Goal: Information Seeking & Learning: Compare options

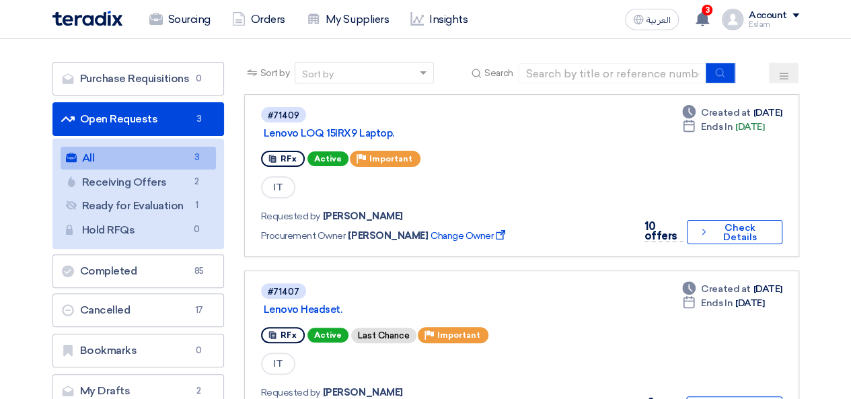
scroll to position [202, 0]
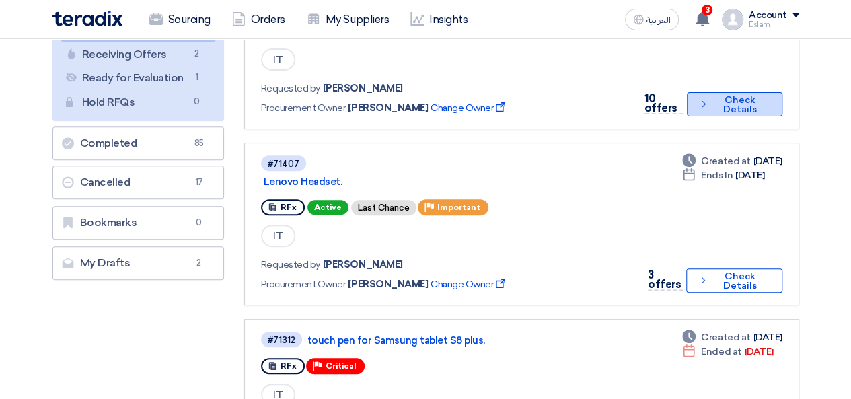
click at [718, 104] on button "Check details Check Details" at bounding box center [734, 104] width 95 height 24
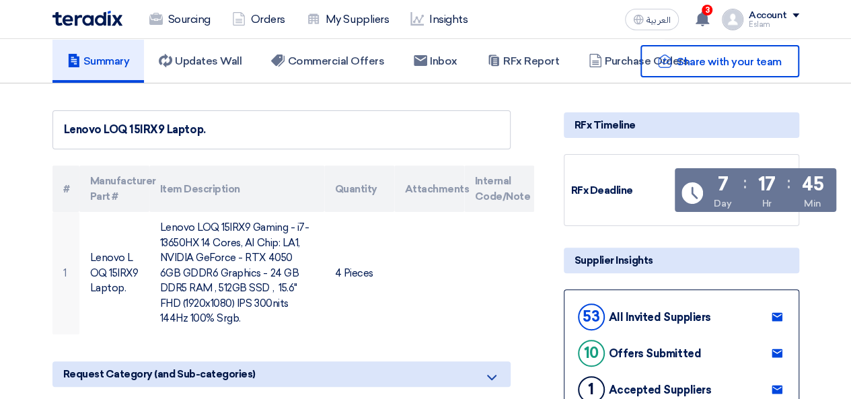
scroll to position [67, 0]
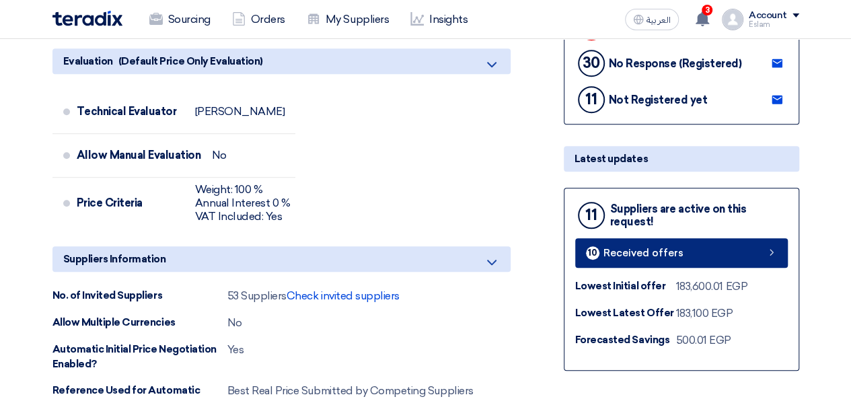
click at [640, 254] on span "Received offers" at bounding box center [644, 253] width 80 height 10
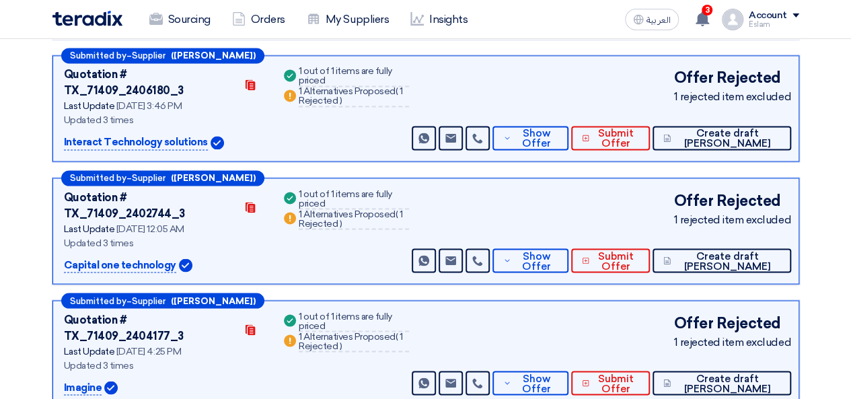
scroll to position [1082, 0]
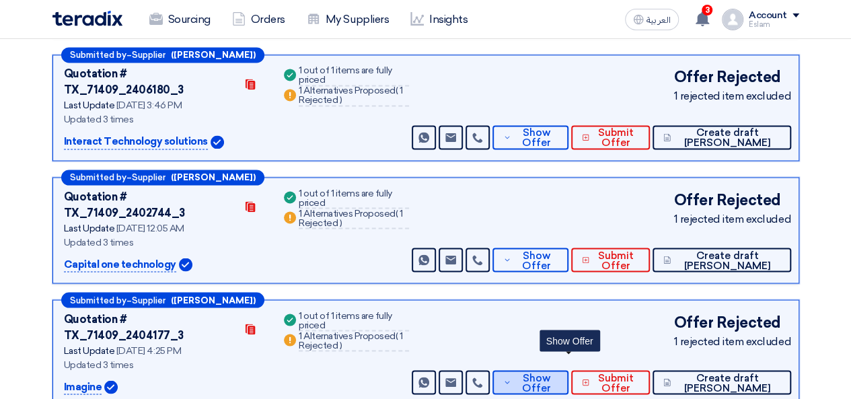
click at [559, 373] on span "Show Offer" at bounding box center [537, 383] width 44 height 20
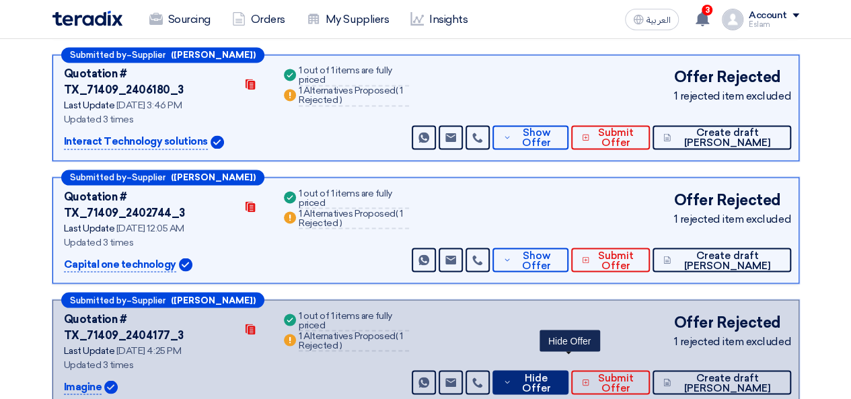
click at [558, 373] on span "Hide Offer" at bounding box center [536, 383] width 43 height 20
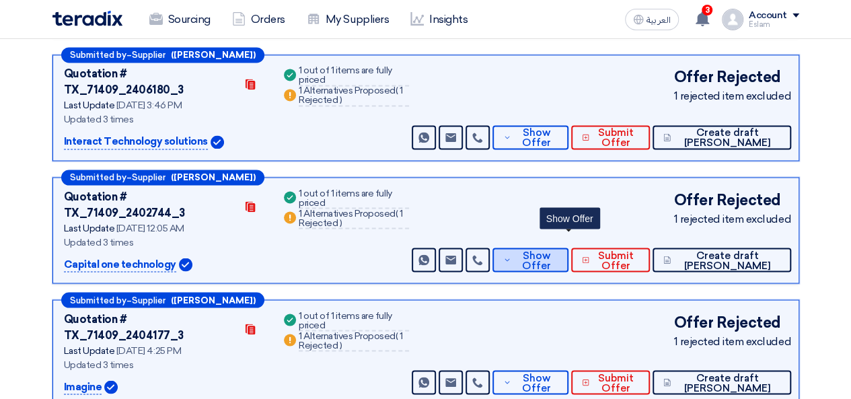
click at [559, 250] on span "Show Offer" at bounding box center [537, 260] width 44 height 20
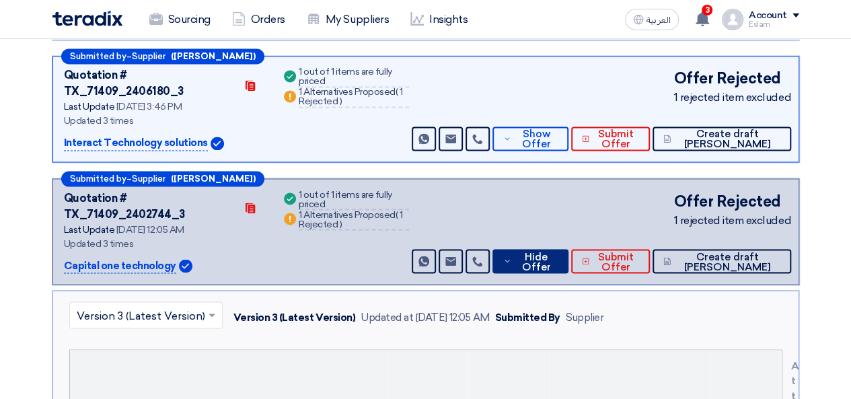
scroll to position [1015, 0]
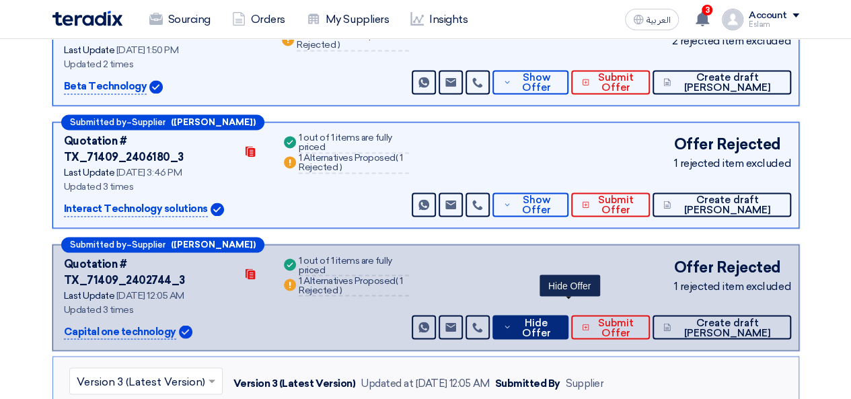
click at [558, 318] on span "Hide Offer" at bounding box center [536, 328] width 43 height 20
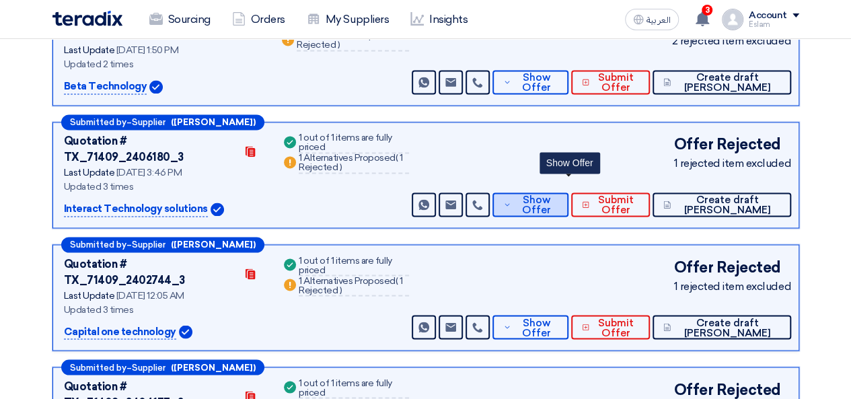
click at [559, 195] on span "Show Offer" at bounding box center [537, 205] width 44 height 20
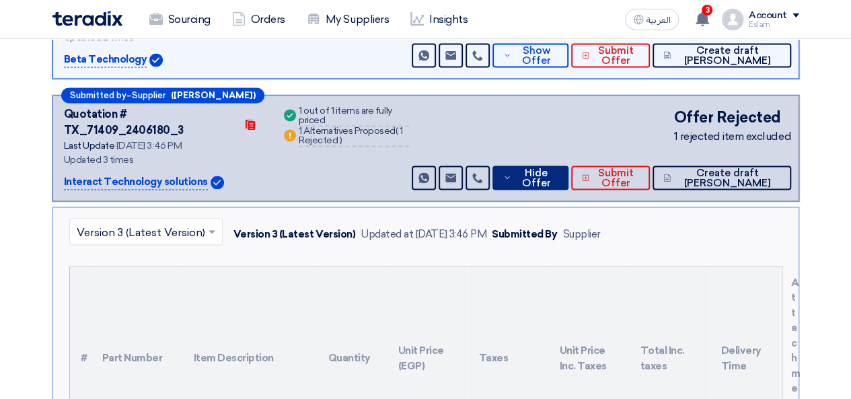
scroll to position [880, 0]
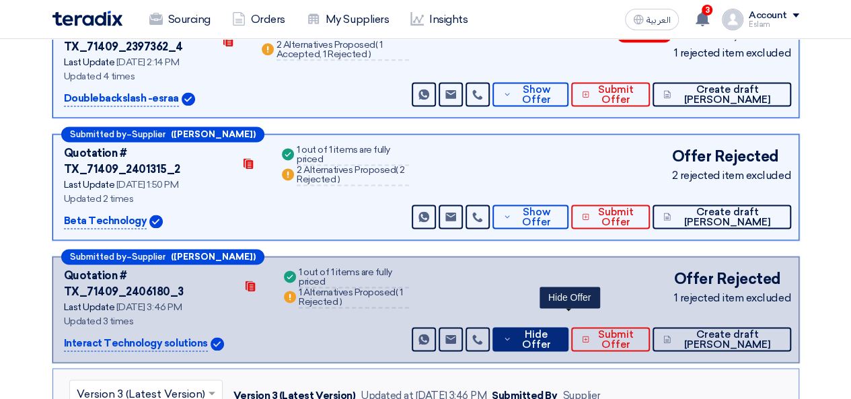
click at [558, 330] on span "Hide Offer" at bounding box center [536, 340] width 43 height 20
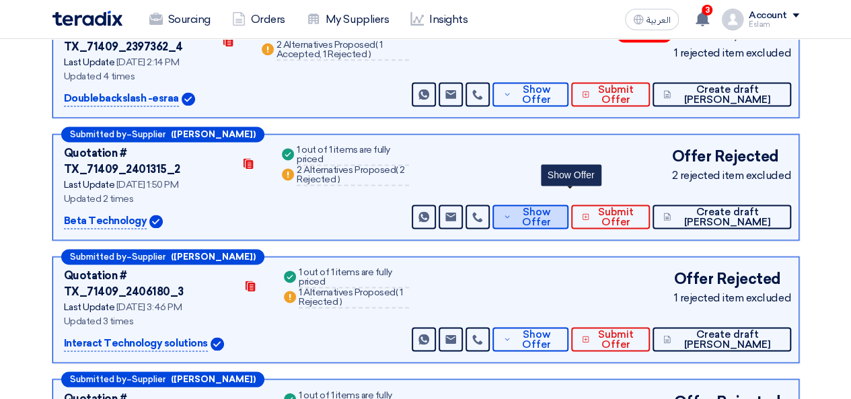
click at [559, 207] on span "Show Offer" at bounding box center [537, 217] width 44 height 20
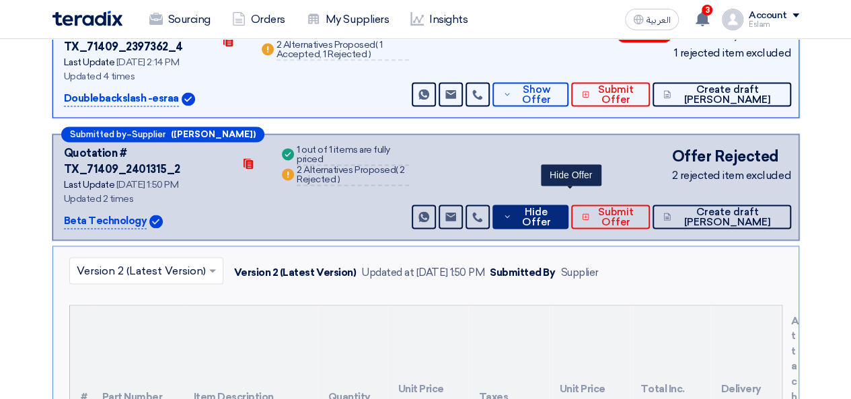
click at [558, 207] on span "Hide Offer" at bounding box center [536, 217] width 43 height 20
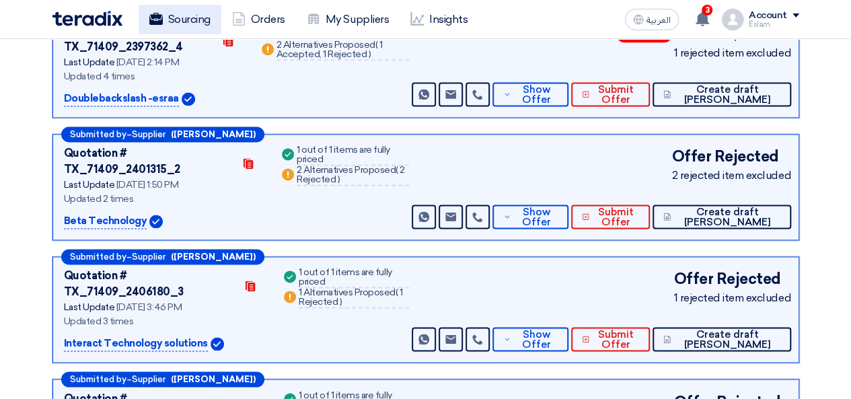
click at [200, 13] on link "Sourcing" at bounding box center [180, 20] width 83 height 30
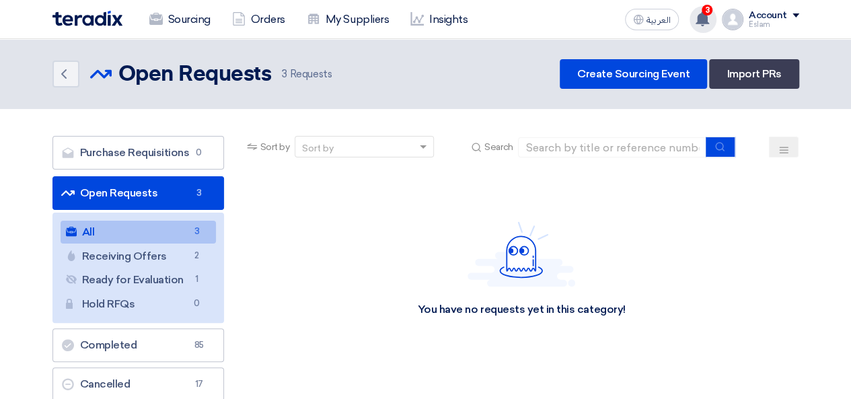
click at [706, 10] on span "3" at bounding box center [707, 10] width 11 height 11
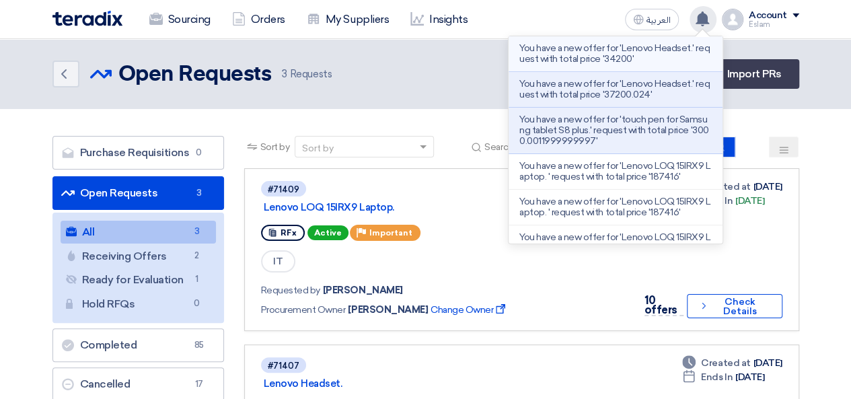
click at [639, 57] on p "You have a new offer for 'Lenovo Headset.' request with total price '34200'" at bounding box center [616, 54] width 193 height 22
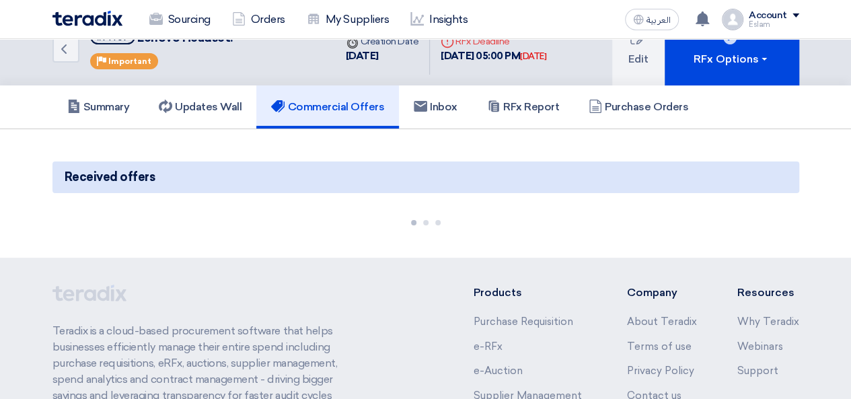
scroll to position [67, 0]
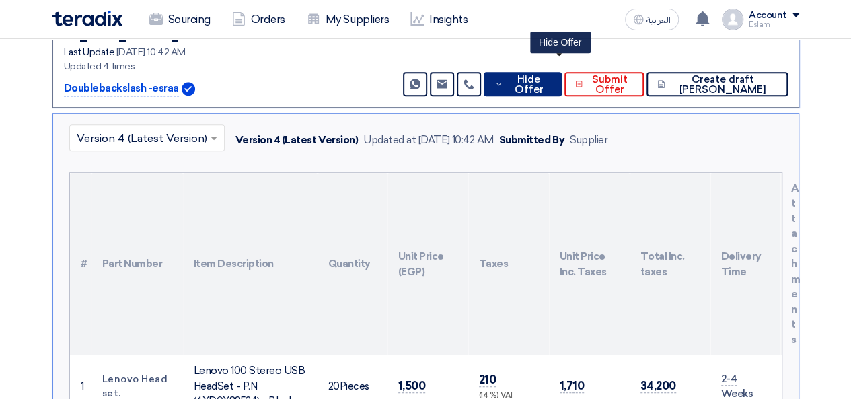
click at [551, 75] on span "Hide Offer" at bounding box center [529, 85] width 44 height 20
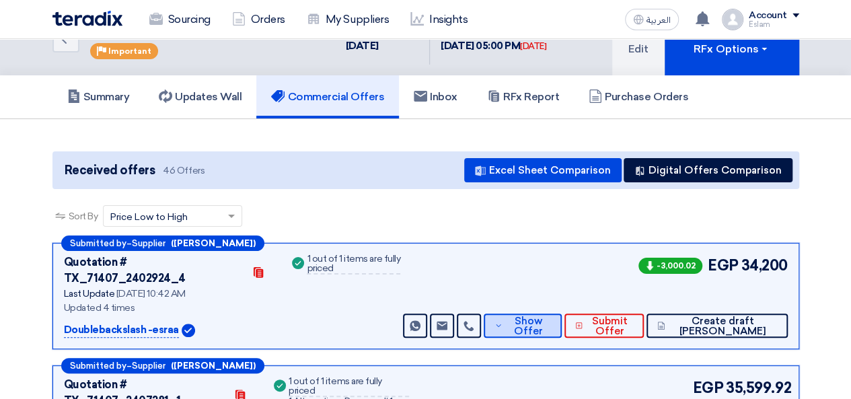
scroll to position [9, 0]
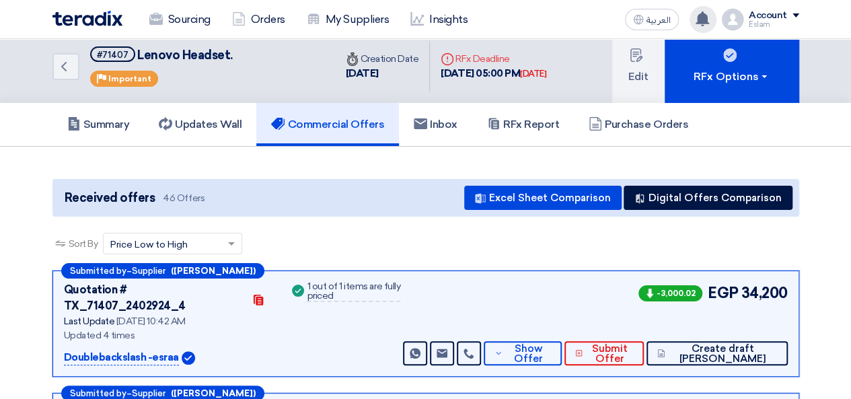
click at [710, 20] on icon at bounding box center [702, 18] width 15 height 15
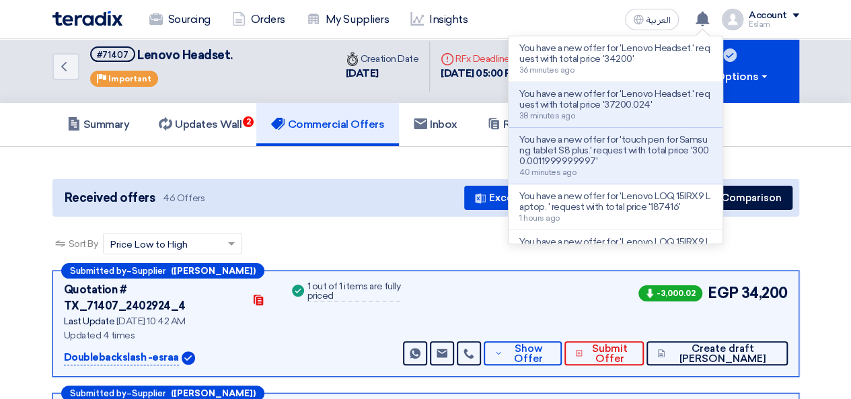
click at [635, 102] on p "You have a new offer for 'Lenovo Headset.' request with total price '37200.024'" at bounding box center [616, 100] width 193 height 22
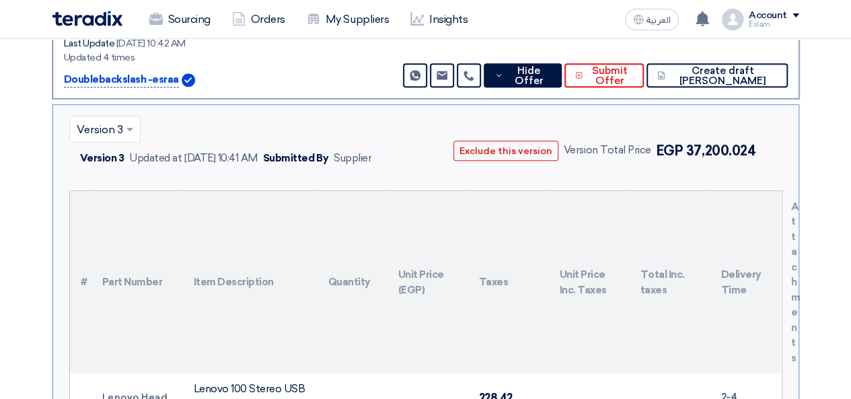
scroll to position [143, 0]
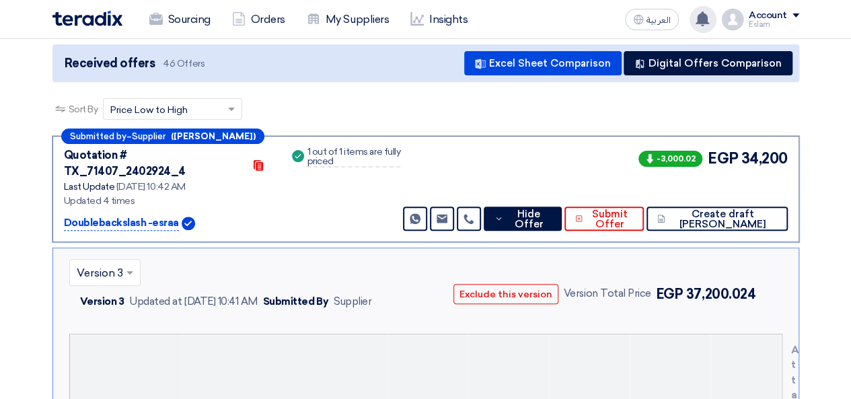
click at [703, 10] on div "You have a new offer for 'Lenovo Headset.' request with total price '34200' You…" at bounding box center [703, 19] width 27 height 27
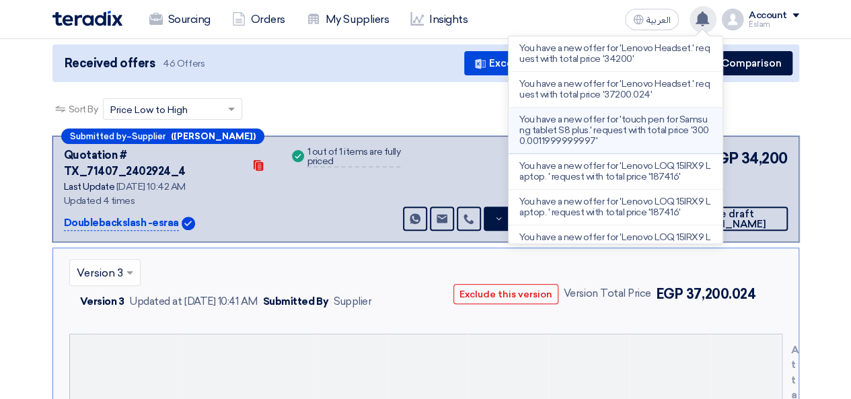
click at [592, 134] on p "You have a new offer for 'touch pen for Samsung tablet S8 plus.' request with t…" at bounding box center [616, 130] width 193 height 32
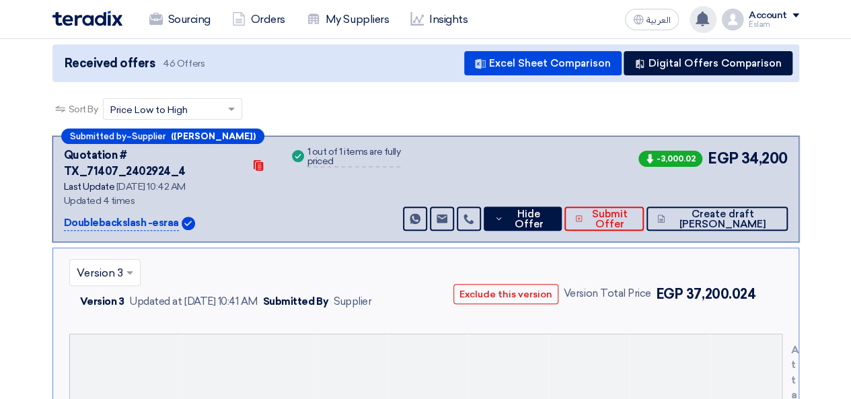
scroll to position [160, 0]
click at [555, 215] on div "Submitted by – Supplier (Esraa Tarek) Quotation # TX_71407_2402924_4 Contacts L…" at bounding box center [426, 189] width 747 height 106
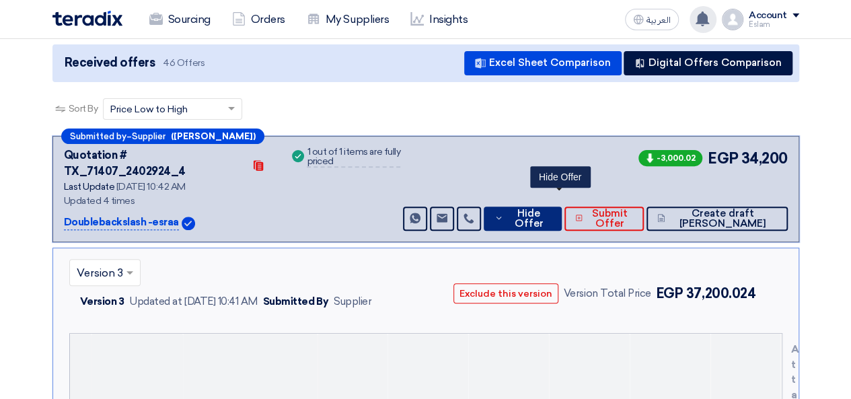
click at [548, 209] on span "Hide Offer" at bounding box center [529, 219] width 44 height 20
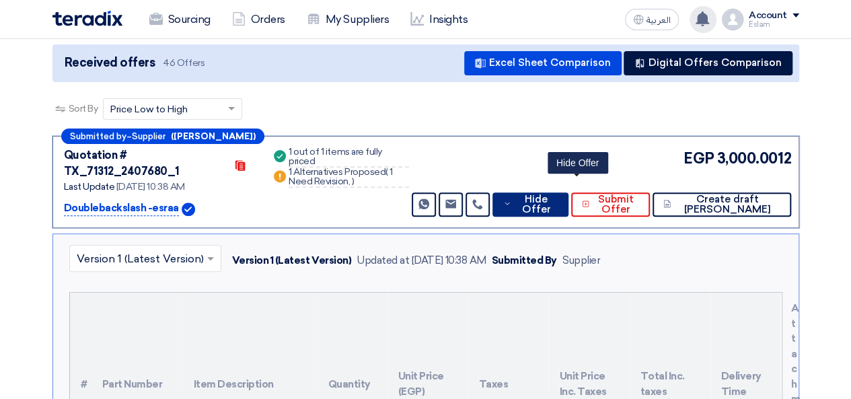
click at [548, 199] on button "Hide Offer" at bounding box center [531, 205] width 76 height 24
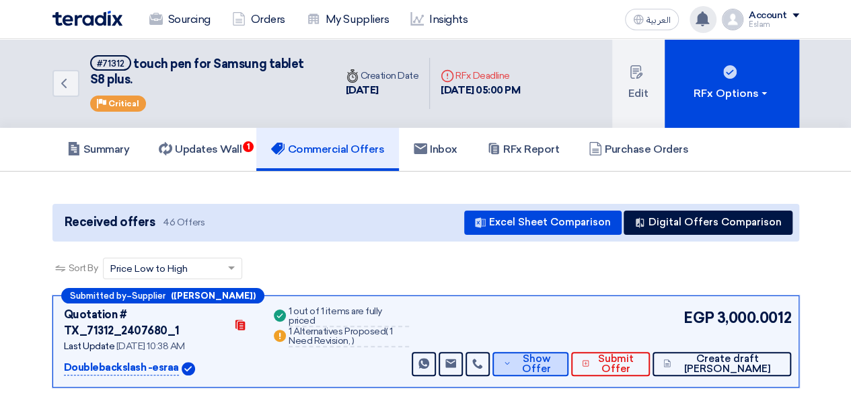
scroll to position [67, 0]
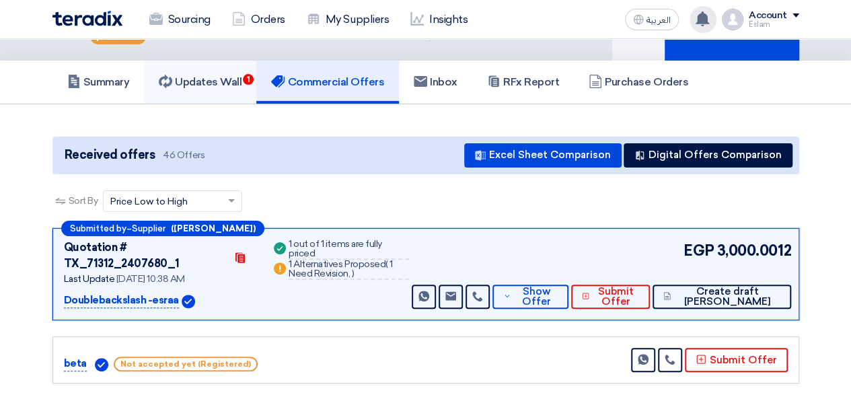
click at [230, 84] on h5 "Updates Wall 1" at bounding box center [200, 81] width 83 height 13
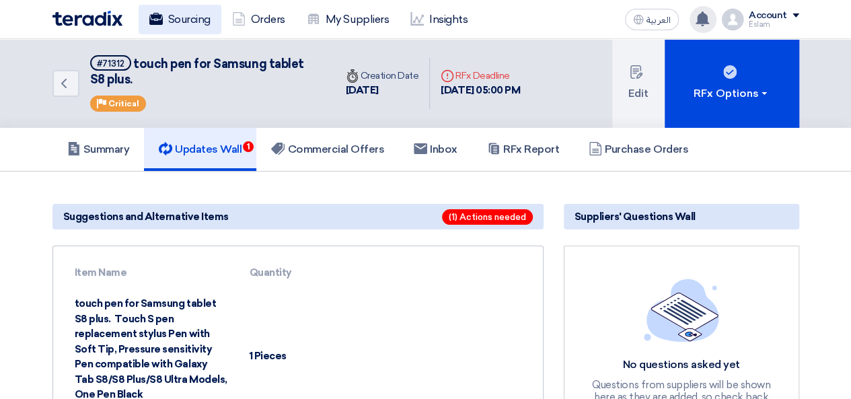
click at [197, 19] on link "Sourcing" at bounding box center [180, 20] width 83 height 30
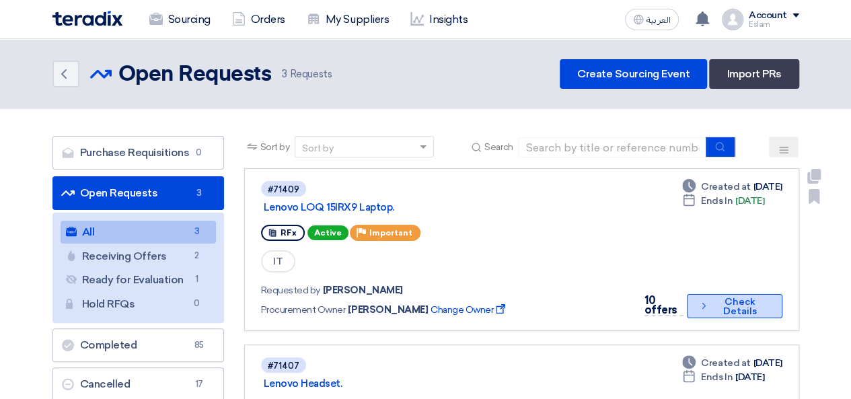
click at [720, 304] on button "Check details Check Details" at bounding box center [734, 306] width 95 height 24
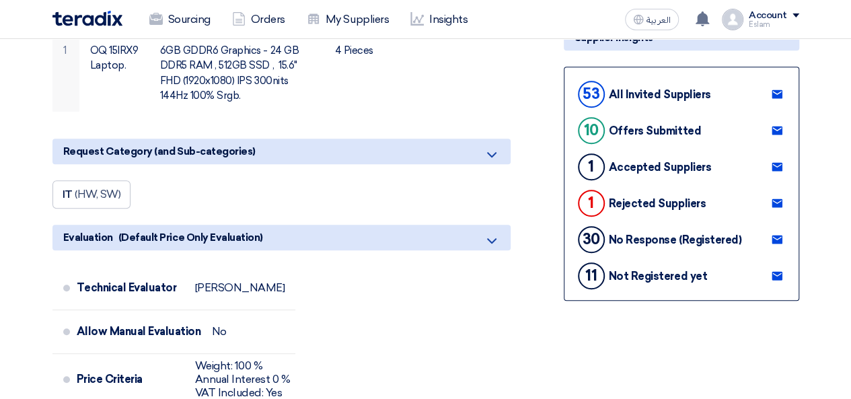
scroll to position [135, 0]
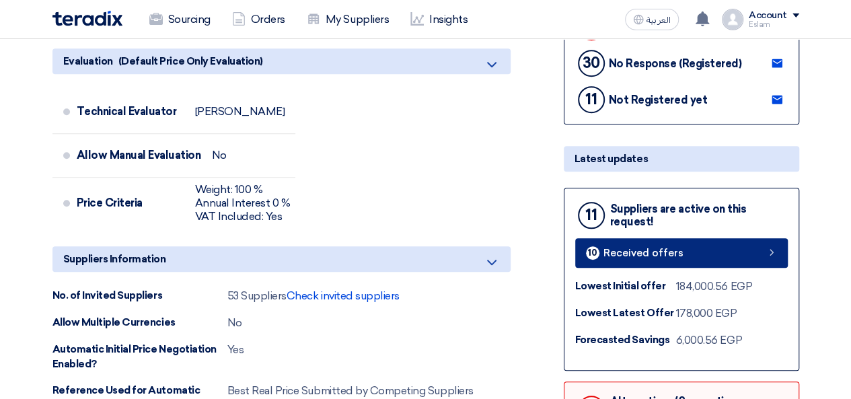
click at [653, 240] on link "10 Received offers" at bounding box center [682, 253] width 213 height 30
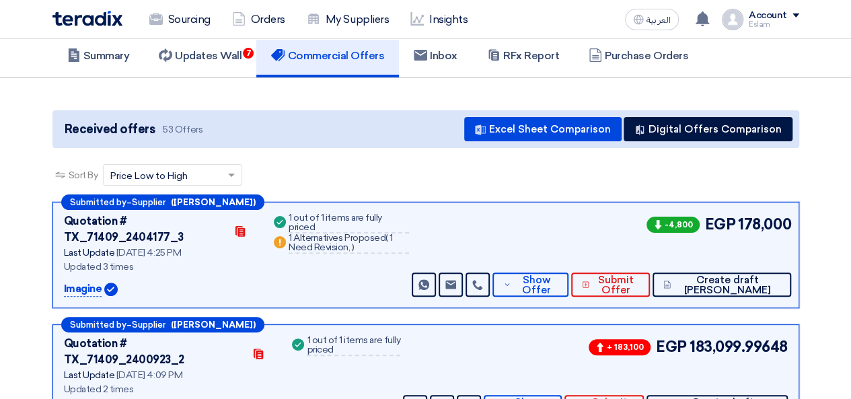
scroll to position [73, 0]
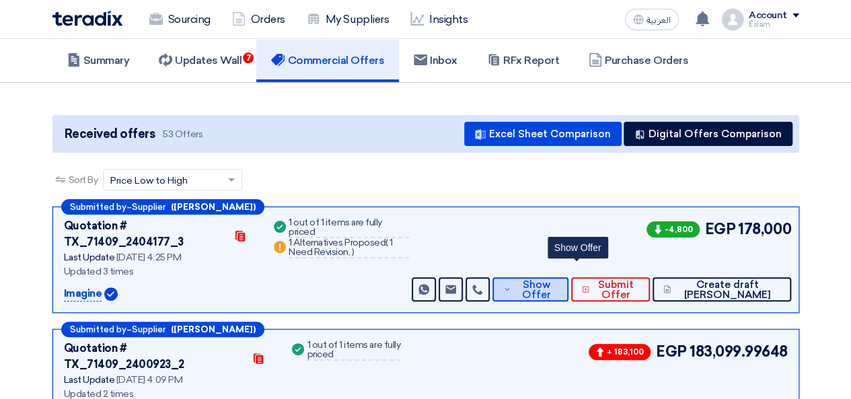
click at [559, 280] on span "Show Offer" at bounding box center [537, 290] width 44 height 20
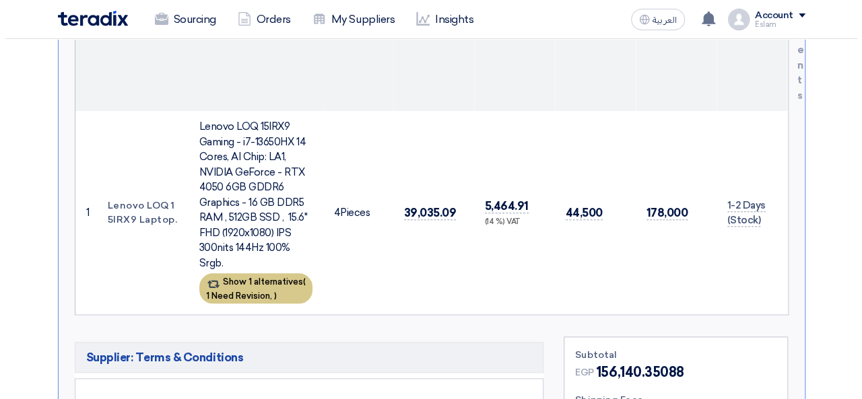
scroll to position [544, 0]
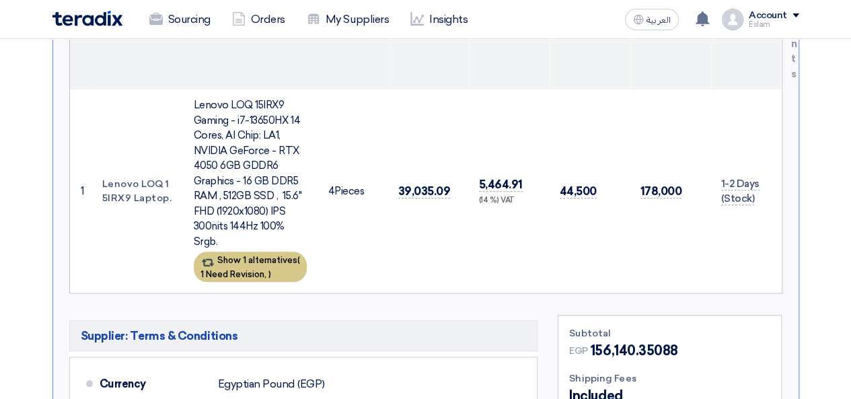
click at [254, 252] on div "Show 1 alternatives ( 1 Need Revision, )" at bounding box center [250, 267] width 113 height 30
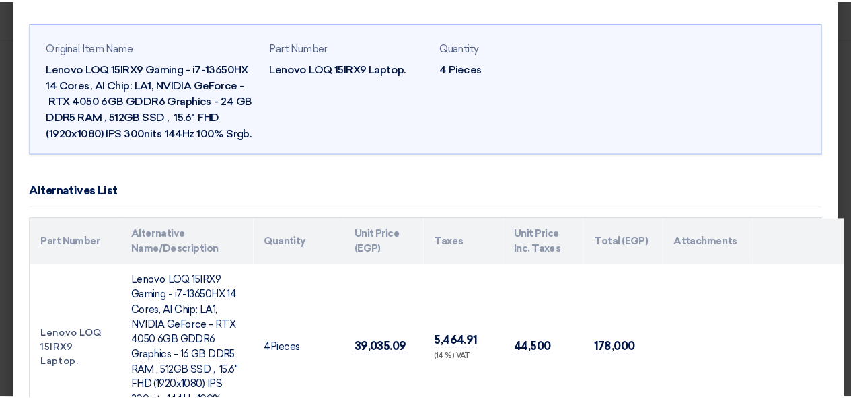
scroll to position [0, 0]
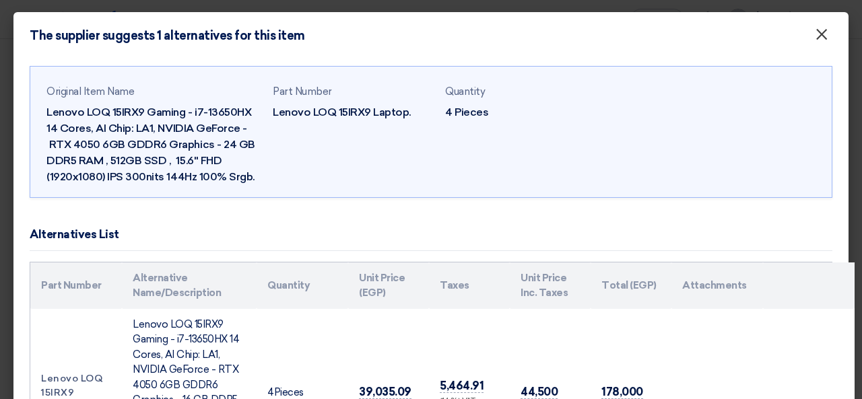
click at [814, 24] on span "×" at bounding box center [820, 37] width 13 height 27
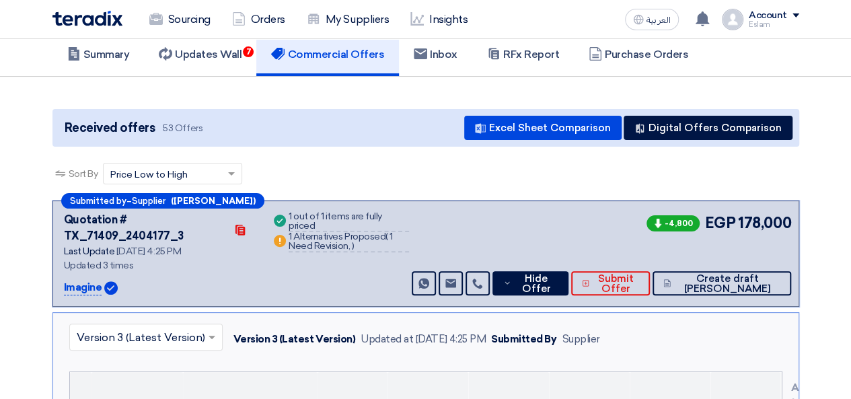
scroll to position [73, 0]
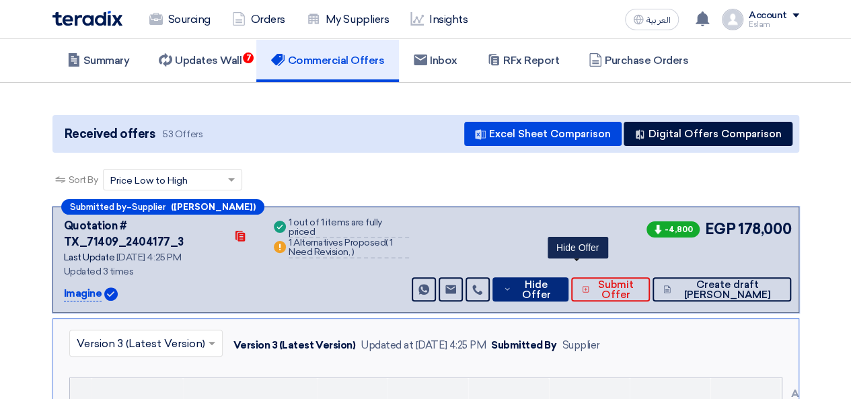
click at [558, 280] on span "Hide Offer" at bounding box center [536, 290] width 43 height 20
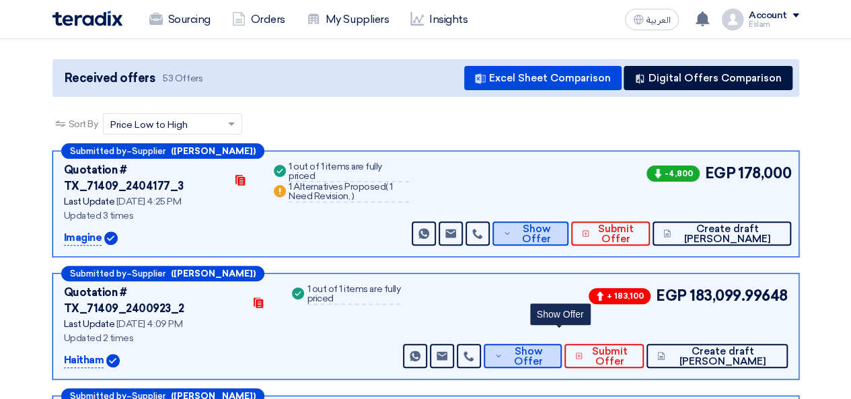
scroll to position [275, 0]
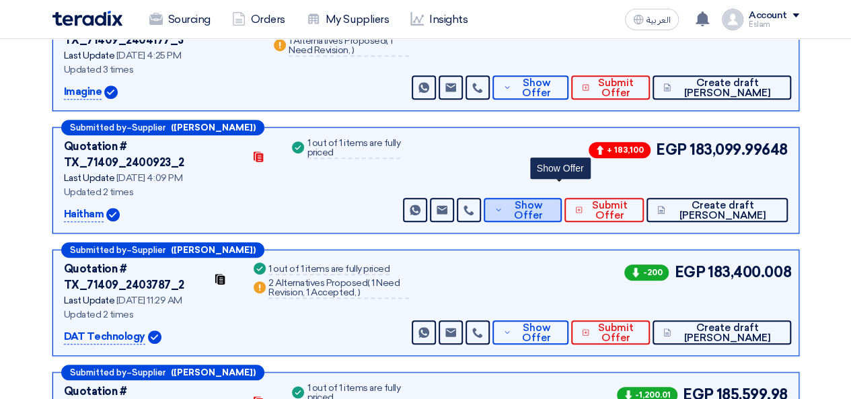
click at [551, 201] on span "Show Offer" at bounding box center [528, 211] width 44 height 20
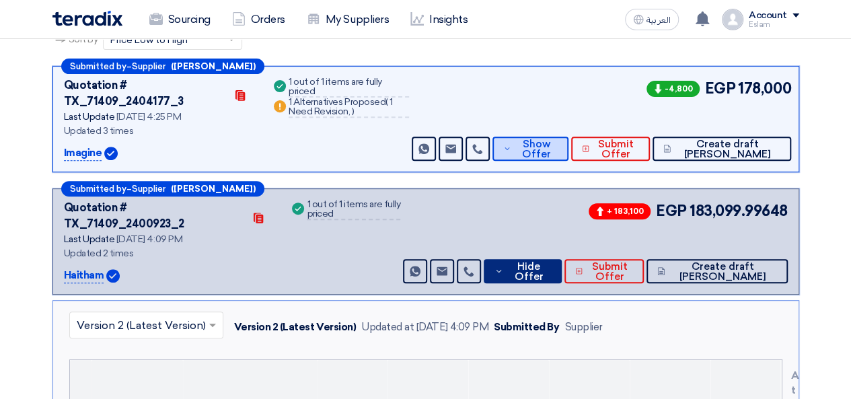
scroll to position [207, 0]
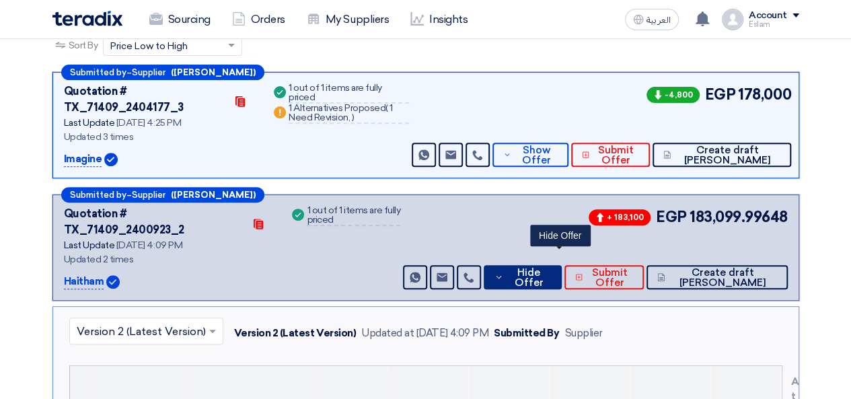
click at [551, 268] on span "Hide Offer" at bounding box center [529, 278] width 44 height 20
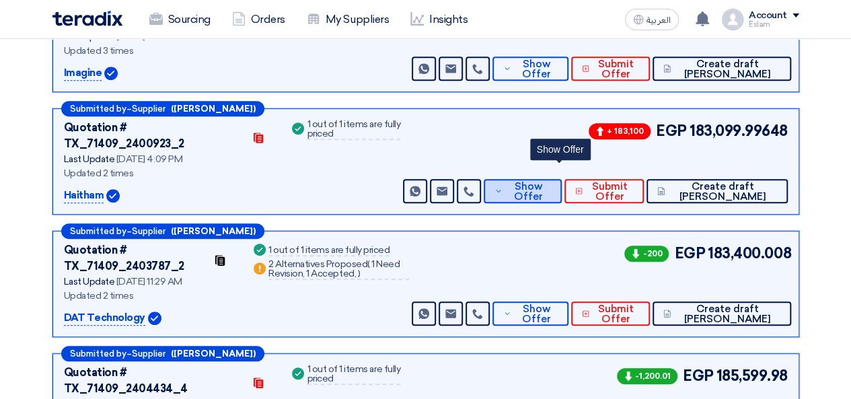
scroll to position [342, 0]
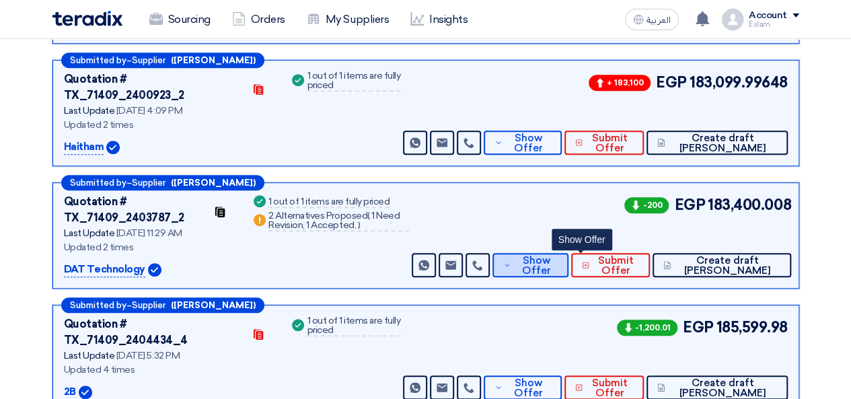
click at [512, 260] on icon at bounding box center [507, 265] width 8 height 11
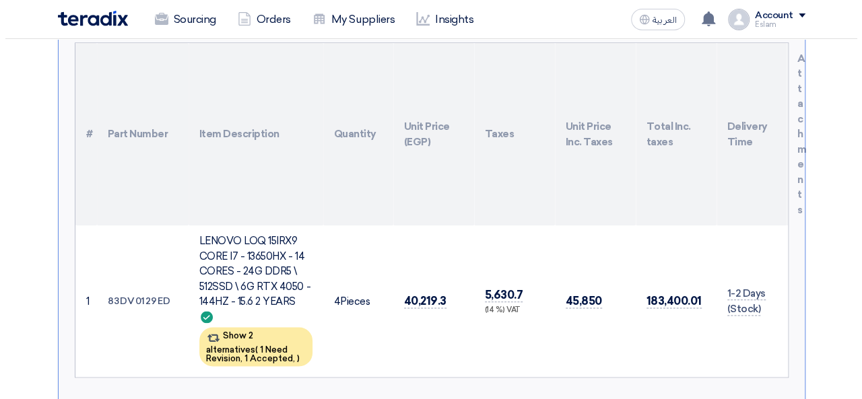
scroll to position [678, 0]
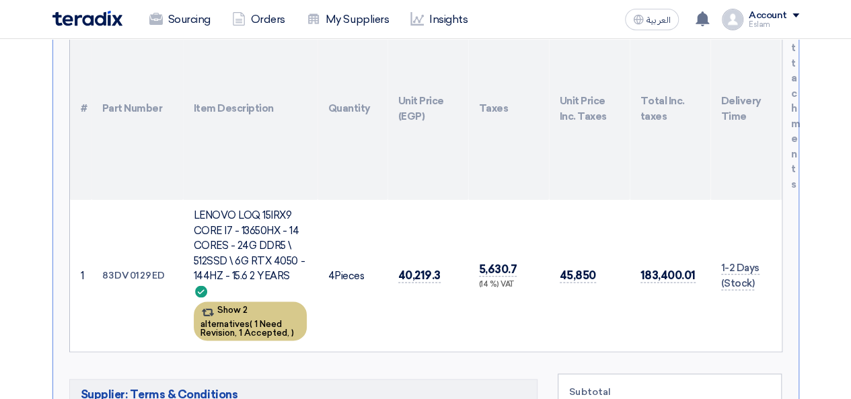
click at [272, 302] on div "Show 2 alternatives ( 1 Need Revision, 1 Accepted, )" at bounding box center [250, 321] width 113 height 39
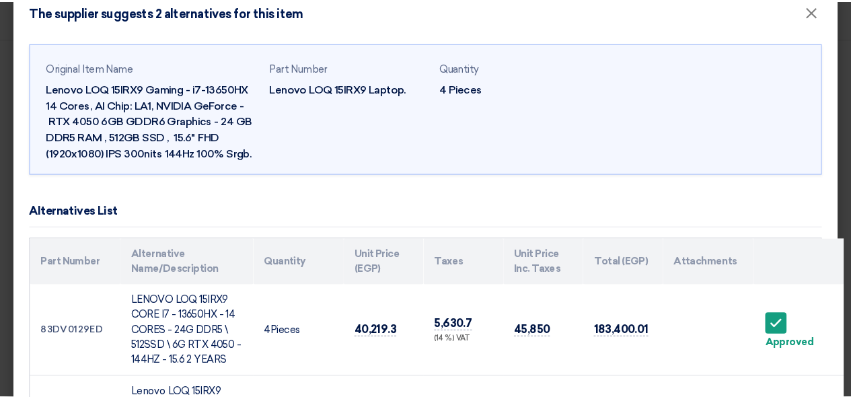
scroll to position [0, 0]
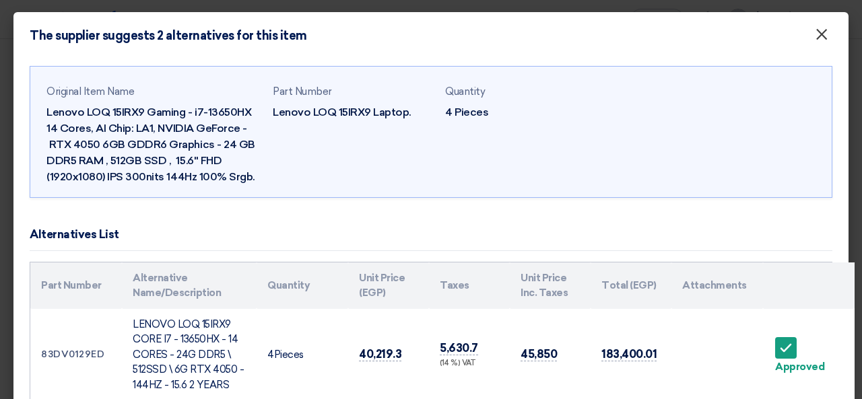
click at [804, 30] on button "×" at bounding box center [821, 35] width 35 height 27
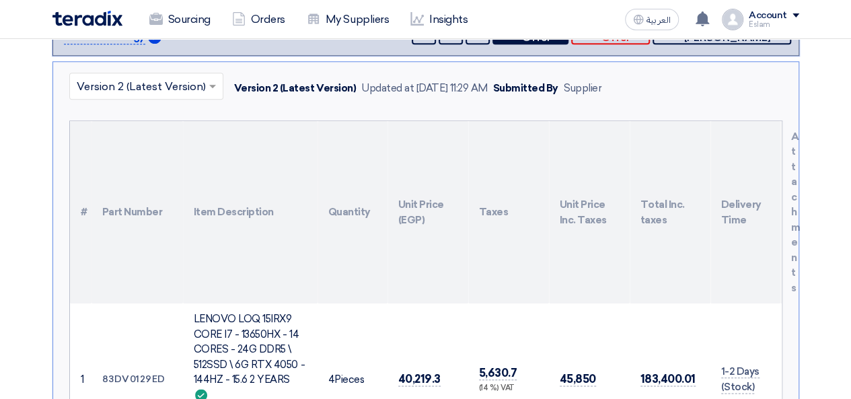
scroll to position [275, 0]
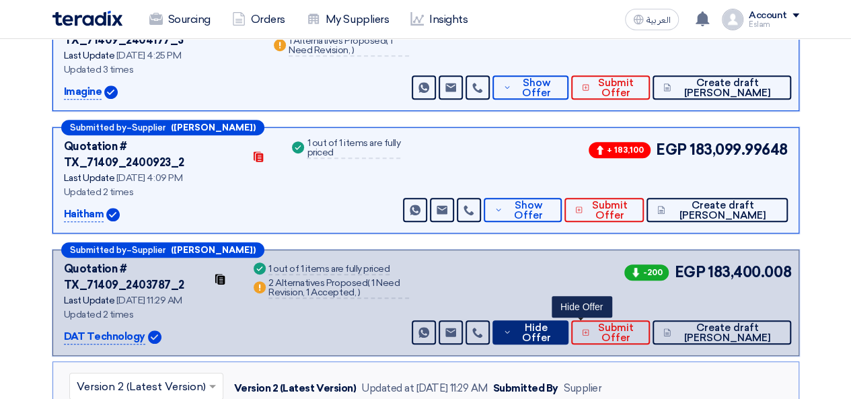
click at [558, 323] on span "Hide Offer" at bounding box center [536, 333] width 43 height 20
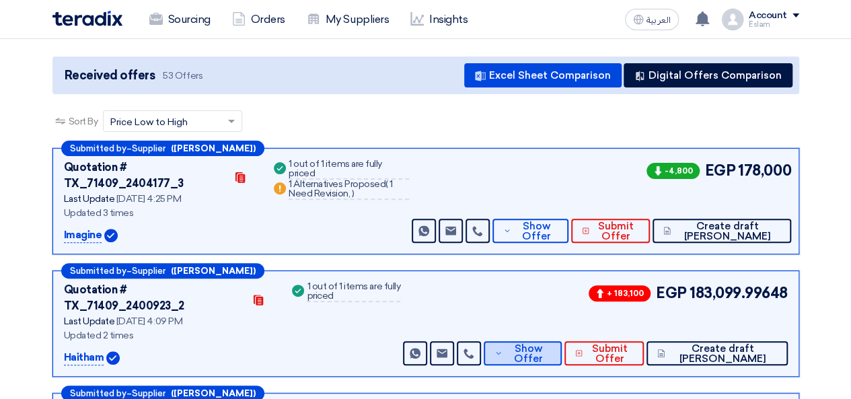
scroll to position [135, 0]
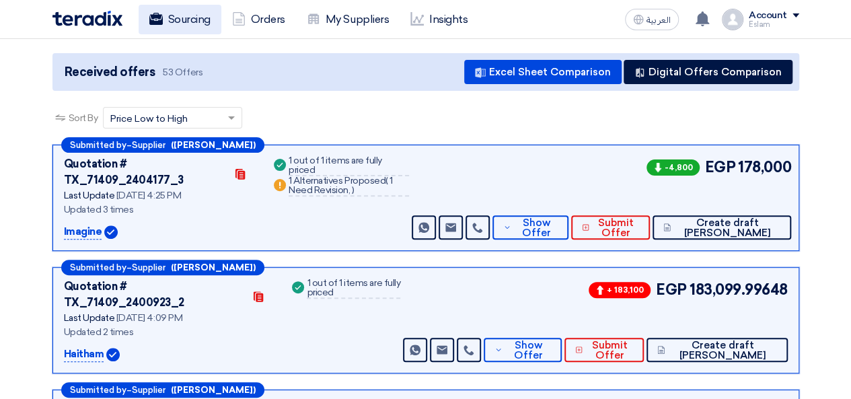
click at [174, 5] on link "Sourcing" at bounding box center [180, 20] width 83 height 30
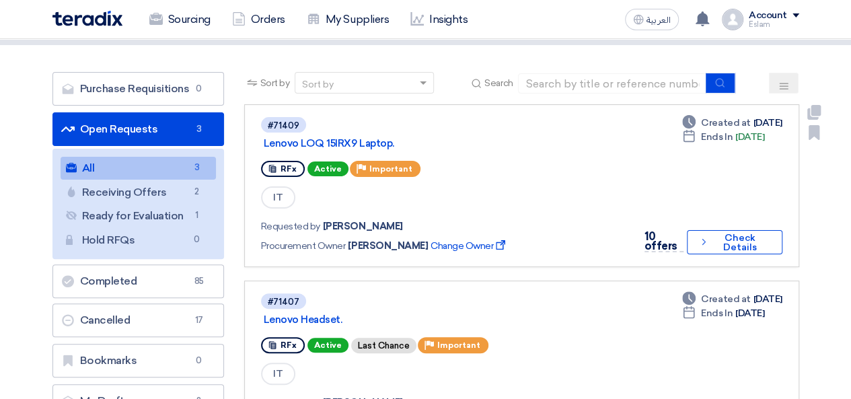
scroll to position [135, 0]
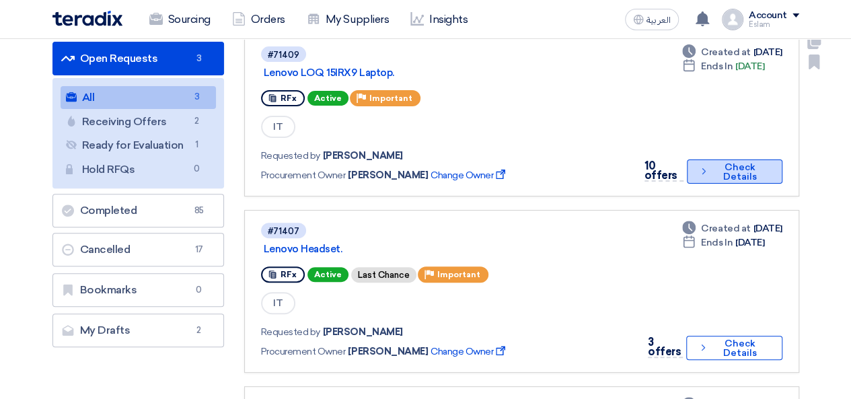
click at [705, 175] on icon "Check details" at bounding box center [704, 171] width 11 height 13
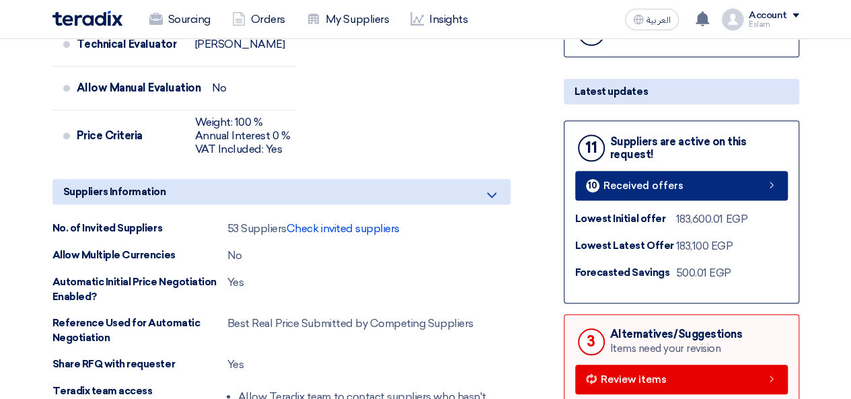
click at [638, 188] on span "Received offers" at bounding box center [644, 186] width 80 height 10
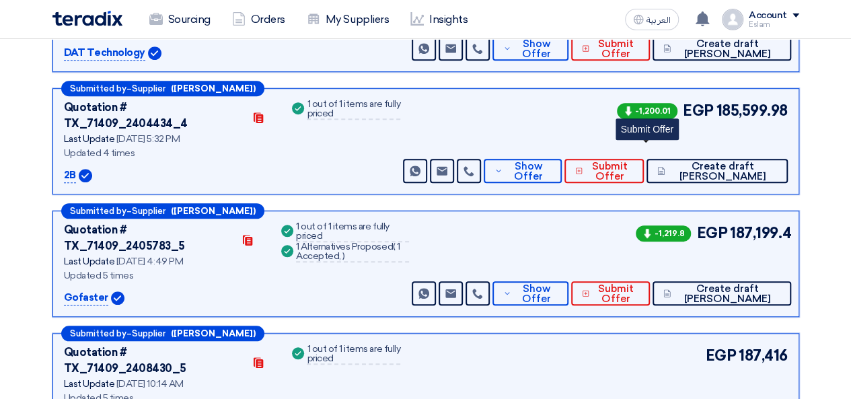
scroll to position [269, 0]
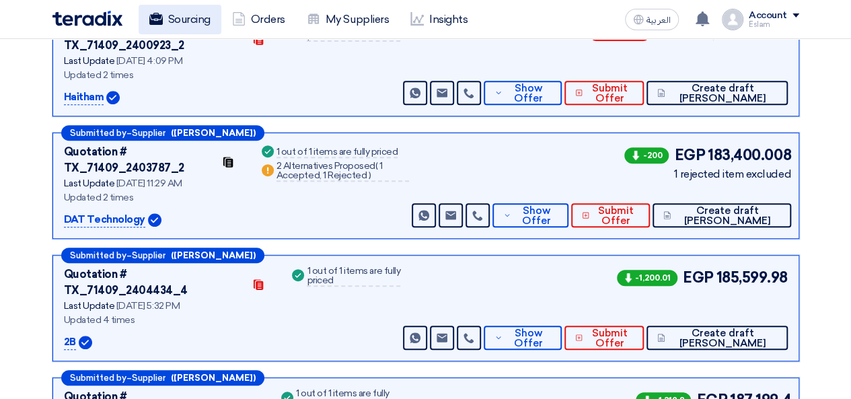
click at [160, 16] on use at bounding box center [155, 19] width 13 height 12
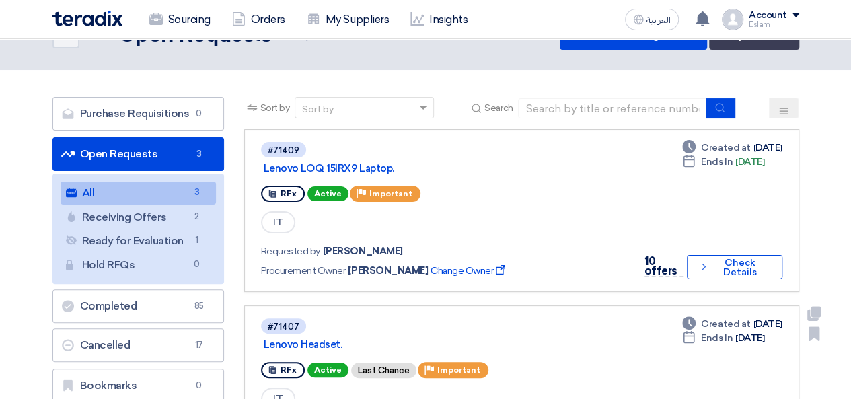
scroll to position [67, 0]
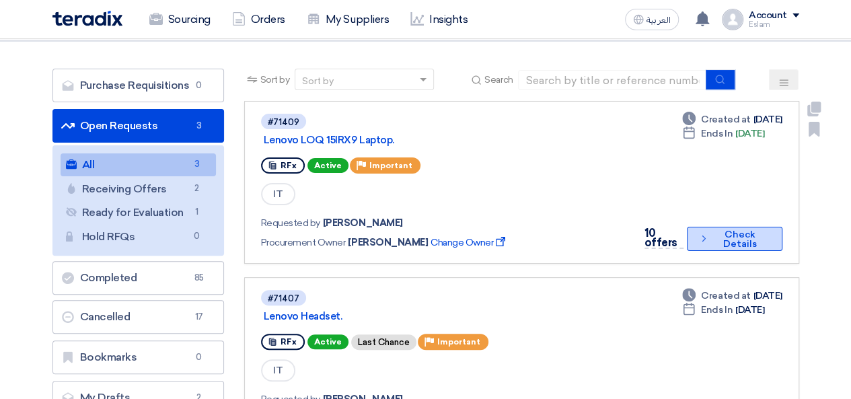
click at [736, 234] on button "Check details Check Details" at bounding box center [734, 239] width 95 height 24
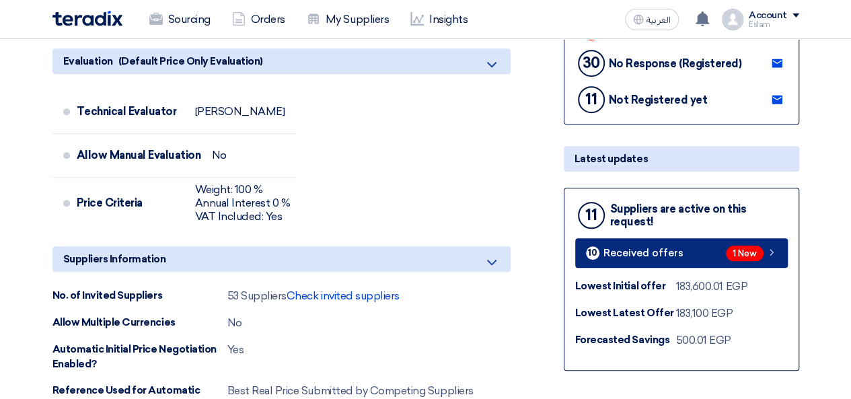
click at [695, 252] on link "10 Received offers 1 New" at bounding box center [682, 253] width 213 height 30
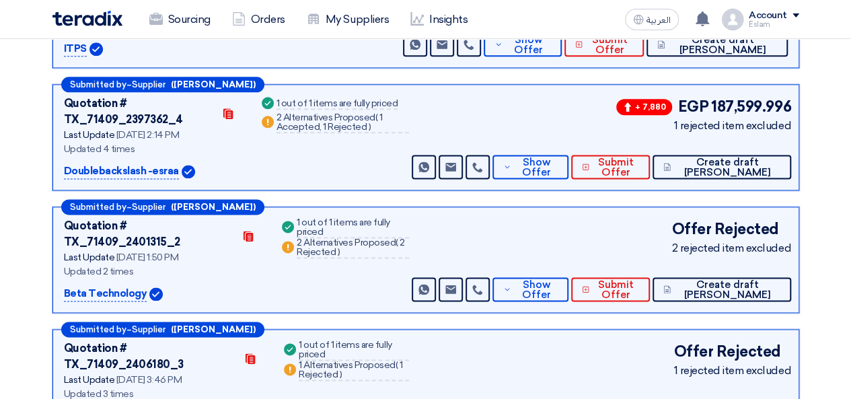
scroll to position [673, 0]
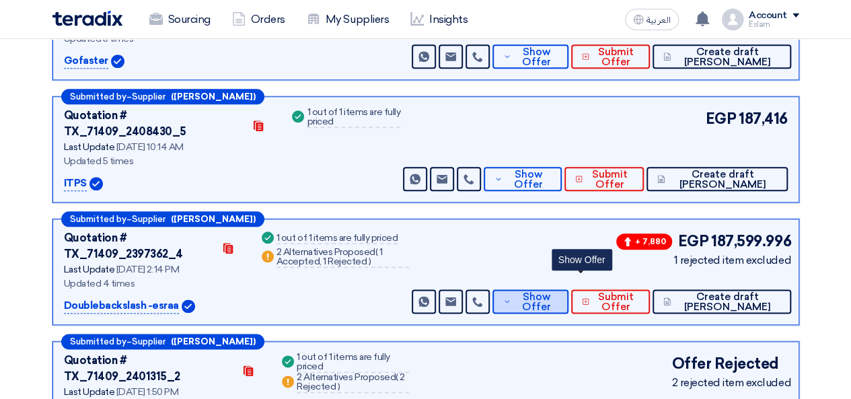
click at [559, 292] on span "Show Offer" at bounding box center [537, 302] width 44 height 20
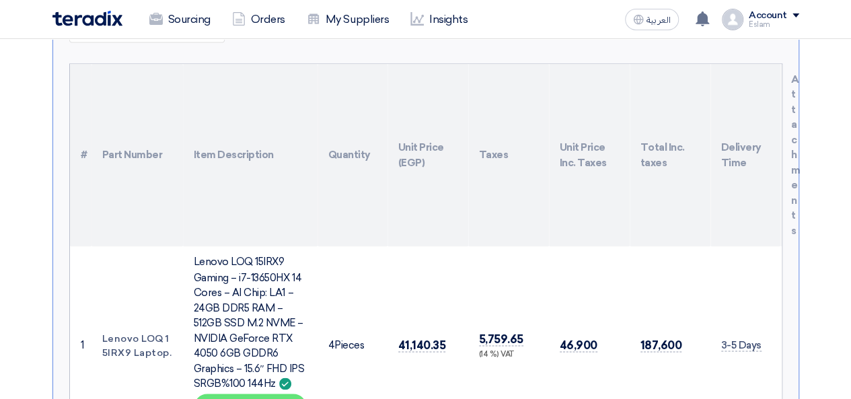
scroll to position [1010, 0]
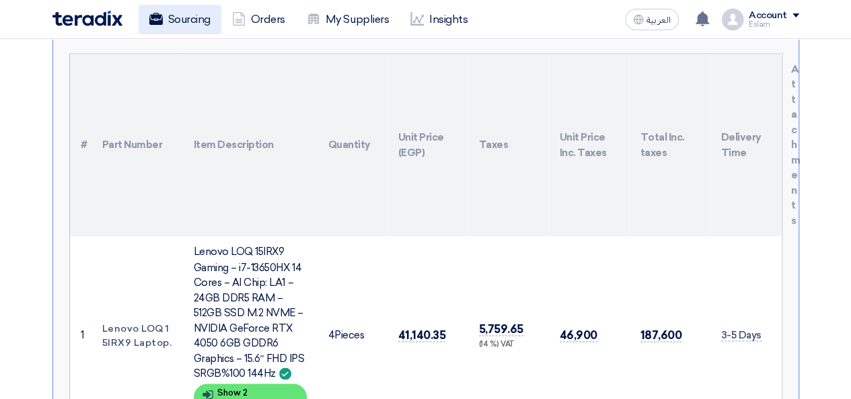
click at [156, 21] on use at bounding box center [155, 19] width 13 height 12
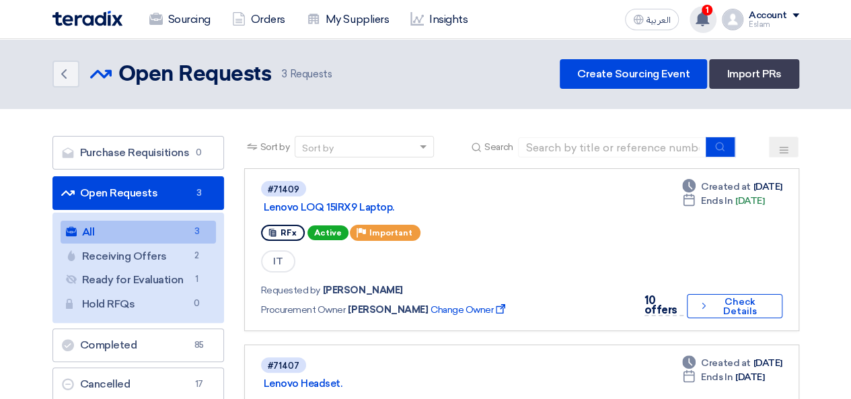
click at [695, 24] on div "1 You have a new offer for 'Lenovo LOQ 15IRX9 Laptop. ' request with total pric…" at bounding box center [703, 19] width 27 height 27
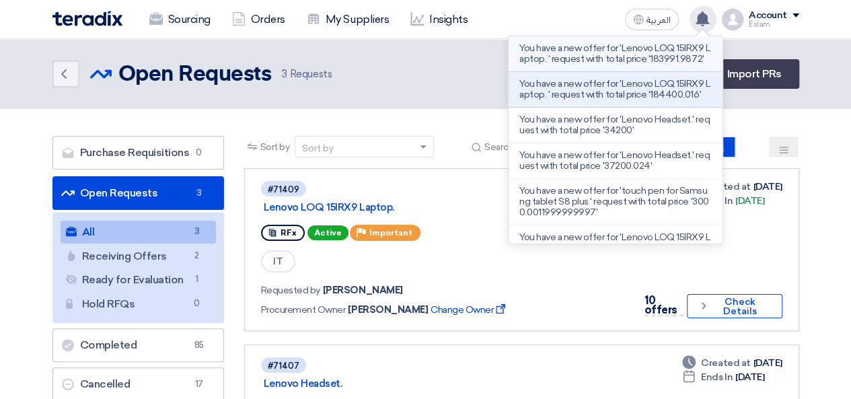
click at [604, 65] on p "You have a new offer for 'Lenovo LOQ 15IRX9 Laptop. ' request with total price …" at bounding box center [616, 54] width 193 height 22
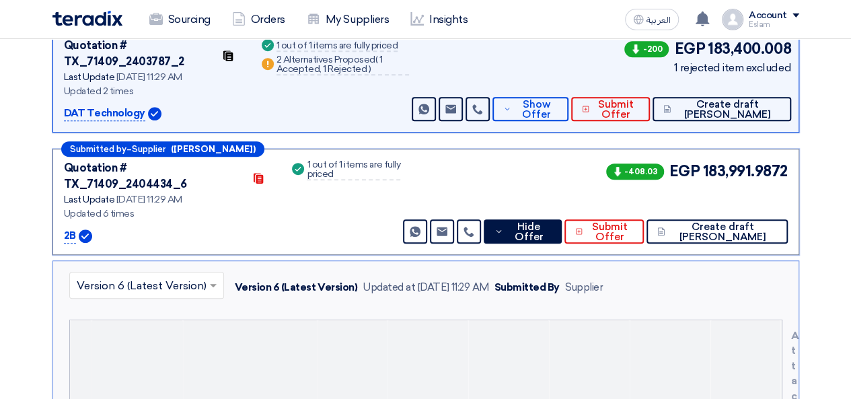
scroll to position [349, 0]
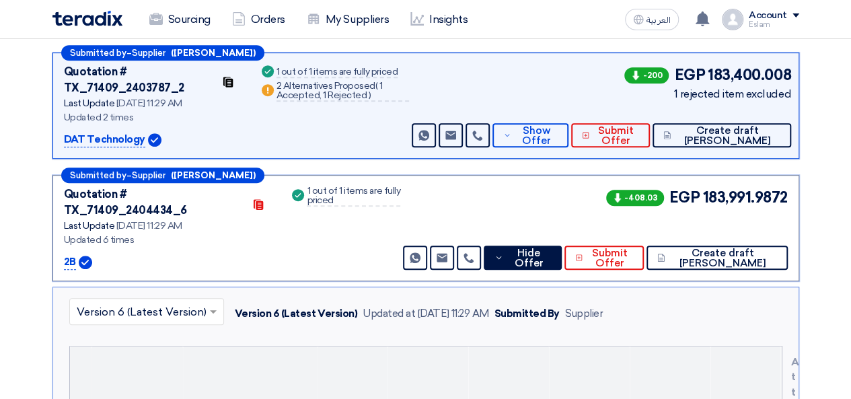
click at [573, 188] on div "-408.03 EGP 183,991.9872 Send Message" at bounding box center [594, 227] width 387 height 83
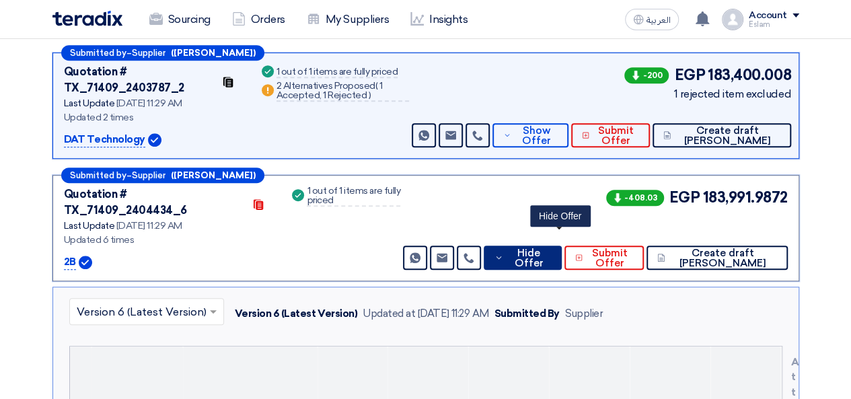
click at [551, 248] on span "Hide Offer" at bounding box center [529, 258] width 44 height 20
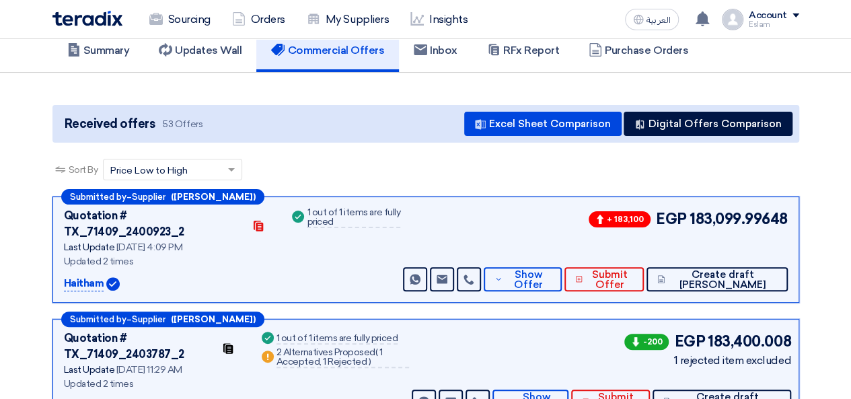
scroll to position [0, 0]
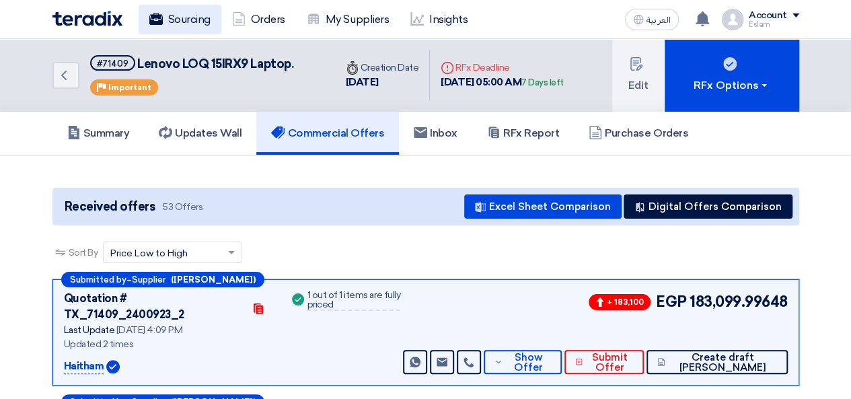
click at [179, 23] on link "Sourcing" at bounding box center [180, 20] width 83 height 30
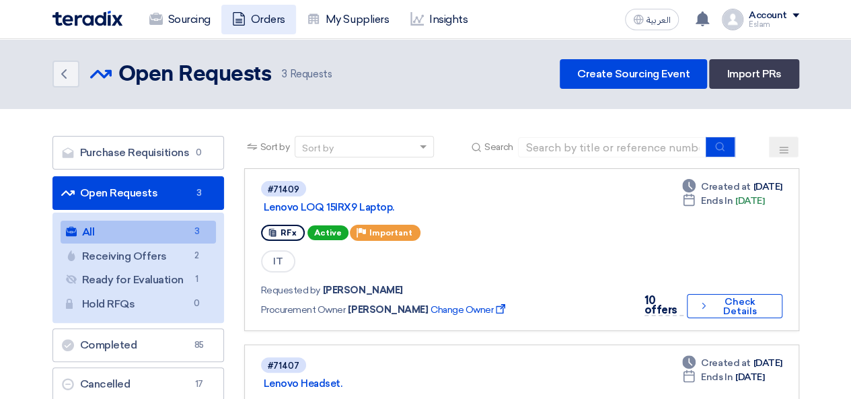
click at [262, 15] on link "Orders" at bounding box center [258, 20] width 75 height 30
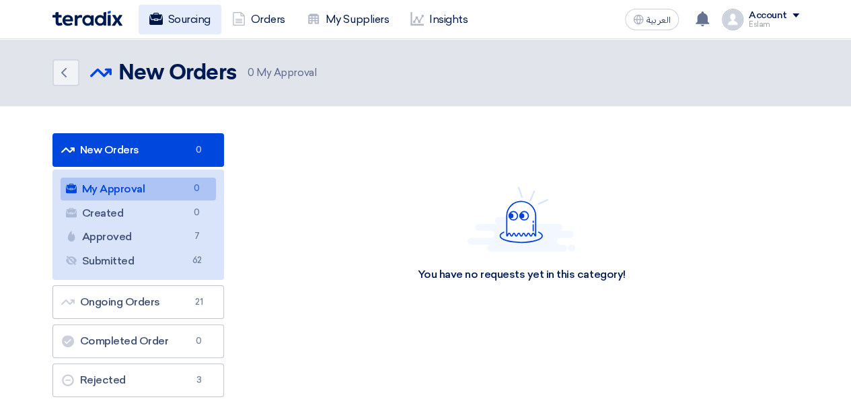
click at [184, 23] on link "Sourcing" at bounding box center [180, 20] width 83 height 30
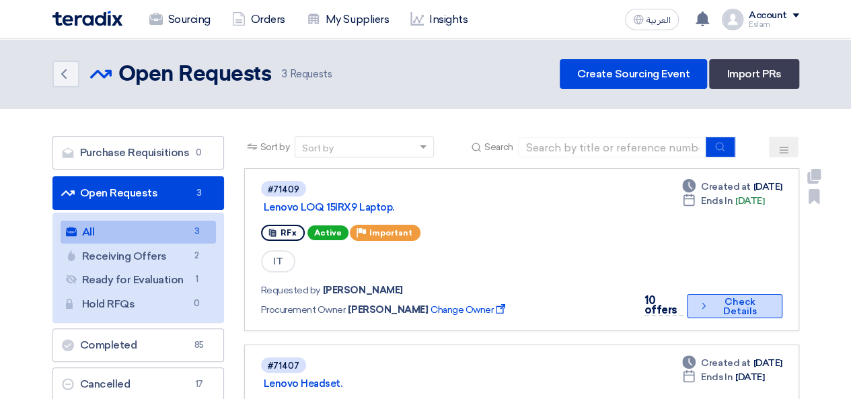
click at [743, 304] on button "Check details Check Details" at bounding box center [734, 306] width 95 height 24
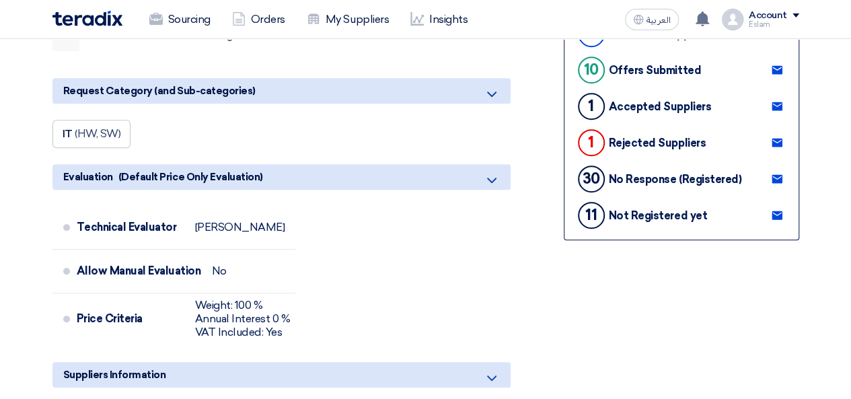
scroll to position [404, 0]
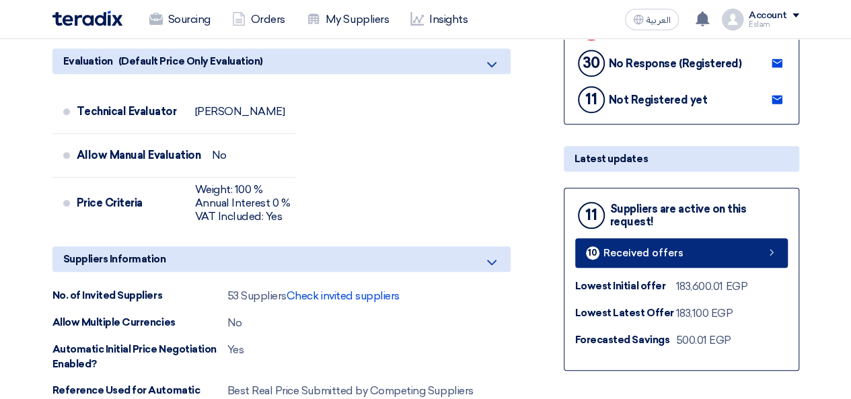
click at [625, 254] on span "Received offers" at bounding box center [644, 253] width 80 height 10
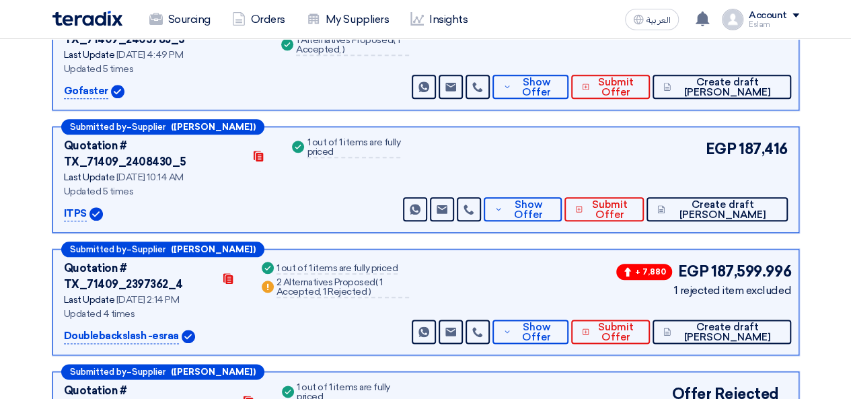
scroll to position [611, 0]
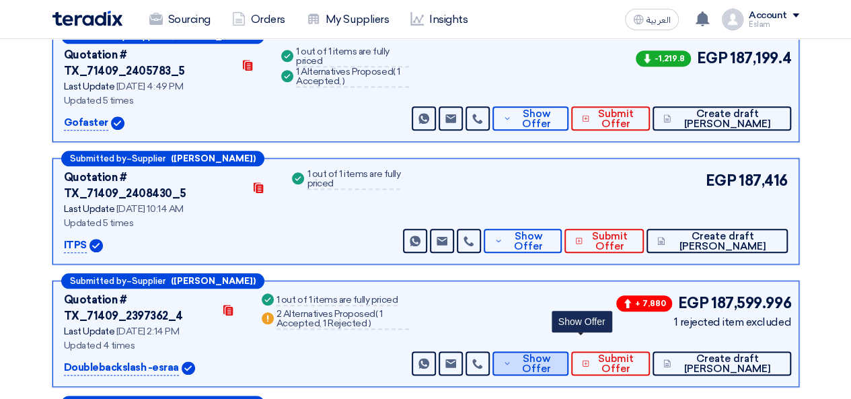
click at [559, 354] on span "Show Offer" at bounding box center [537, 364] width 44 height 20
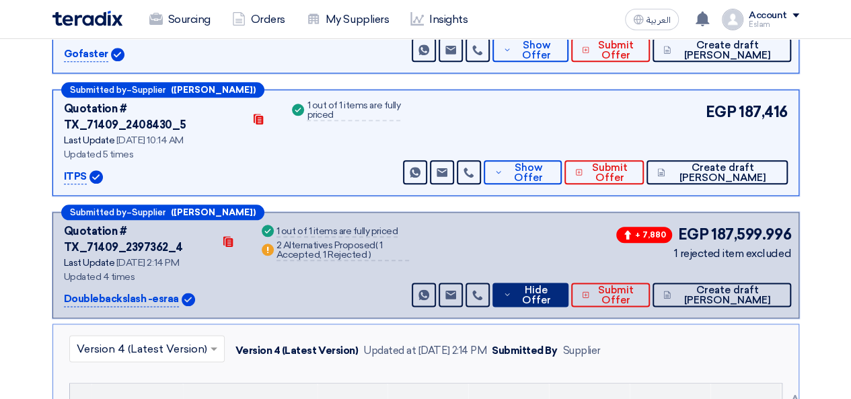
scroll to position [678, 0]
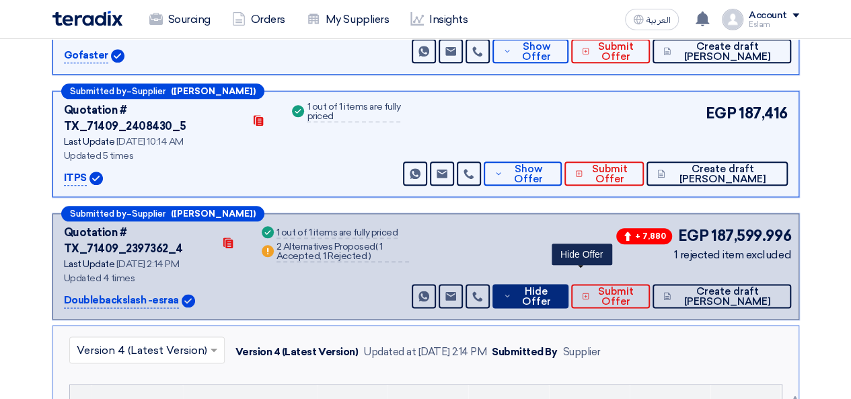
click at [558, 287] on span "Hide Offer" at bounding box center [536, 297] width 43 height 20
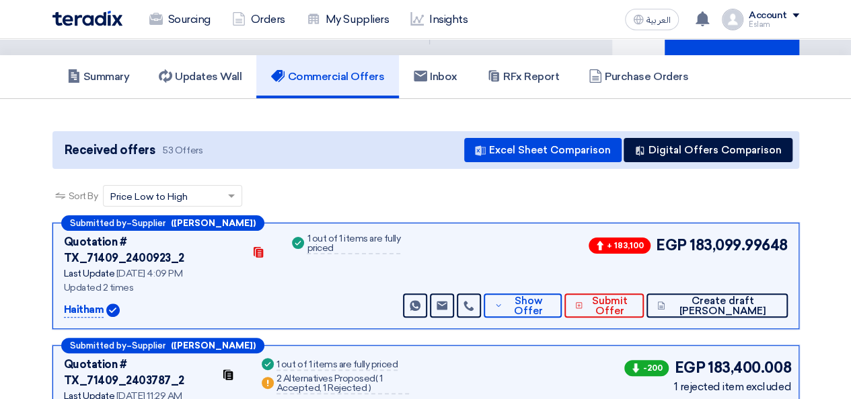
scroll to position [0, 0]
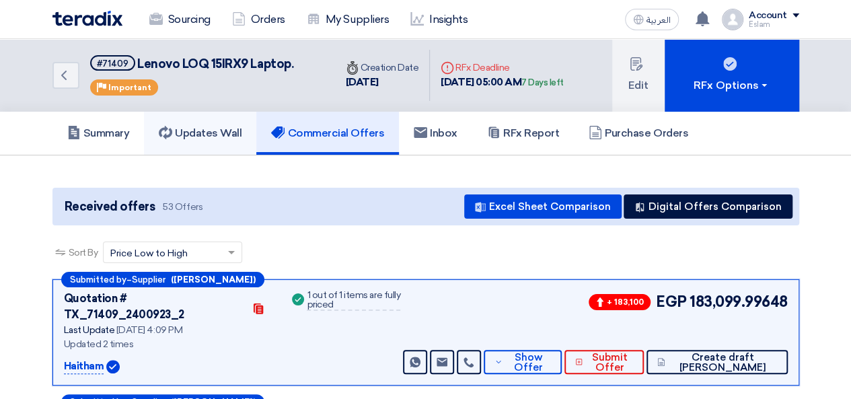
click at [185, 129] on h5 "Updates Wall" at bounding box center [200, 133] width 83 height 13
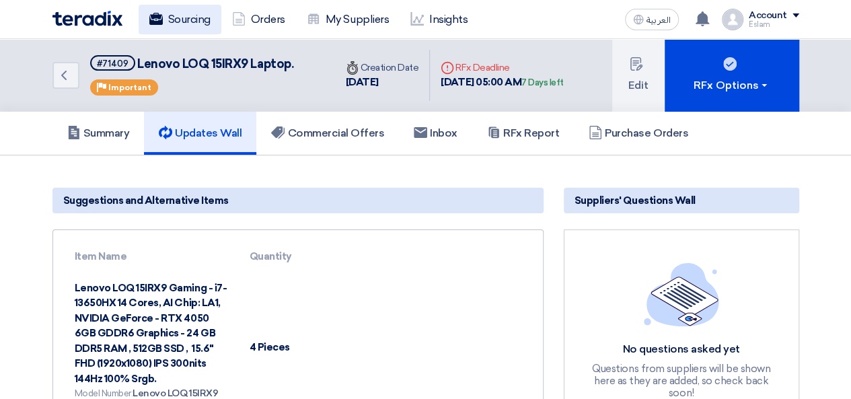
click at [183, 25] on link "Sourcing" at bounding box center [180, 20] width 83 height 30
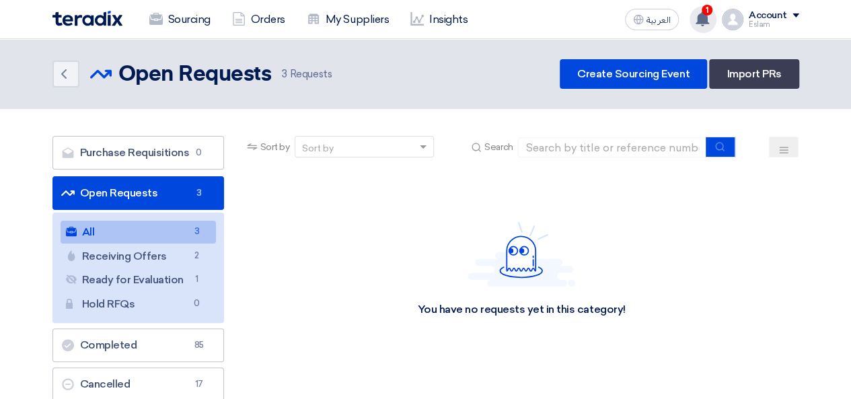
click at [703, 20] on use at bounding box center [702, 18] width 13 height 15
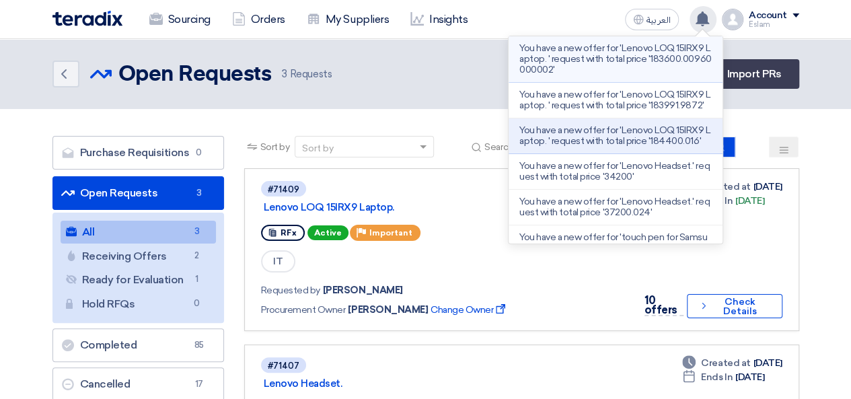
click at [591, 53] on p "You have a new offer for 'Lenovo LOQ 15IRX9 Laptop. ' request with total price …" at bounding box center [616, 59] width 193 height 32
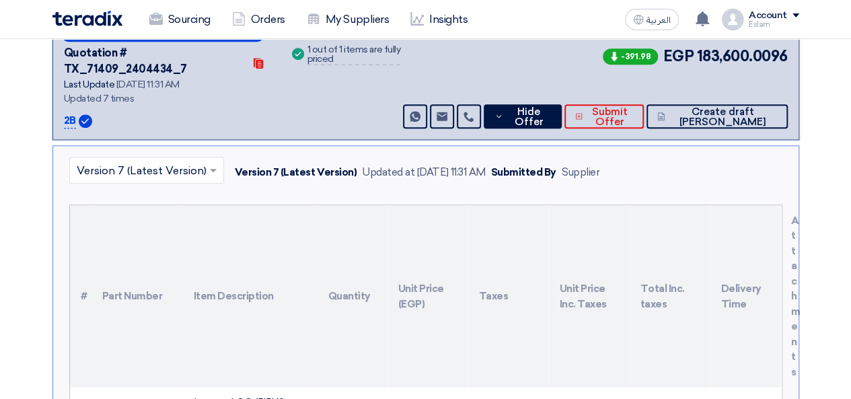
scroll to position [490, 0]
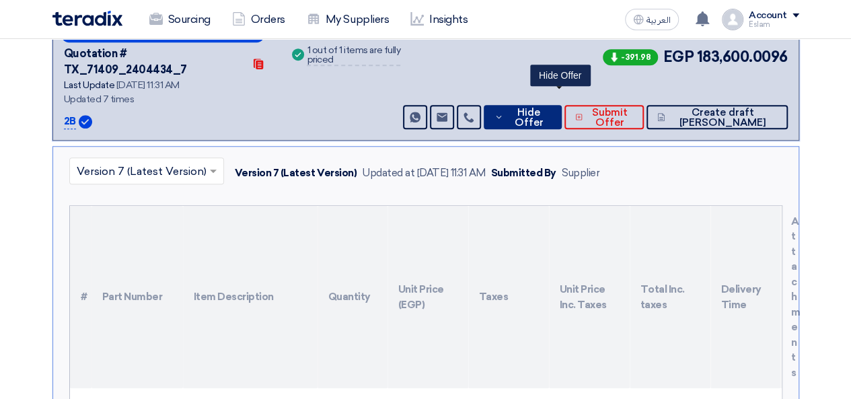
click at [551, 108] on span "Hide Offer" at bounding box center [529, 118] width 44 height 20
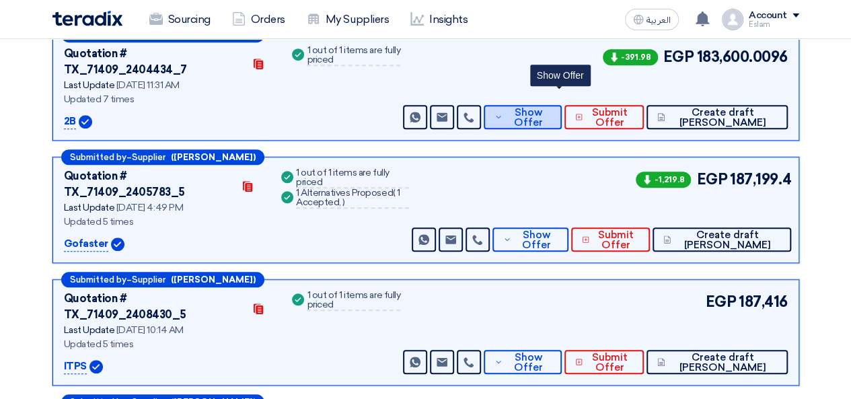
click at [551, 108] on span "Show Offer" at bounding box center [528, 118] width 44 height 20
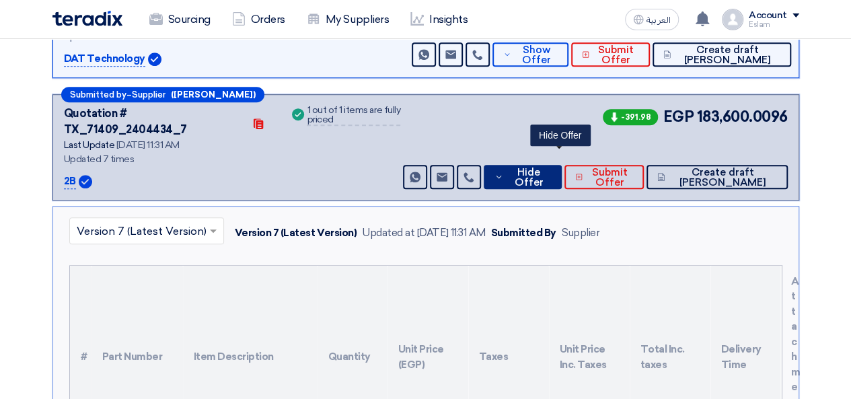
scroll to position [423, 0]
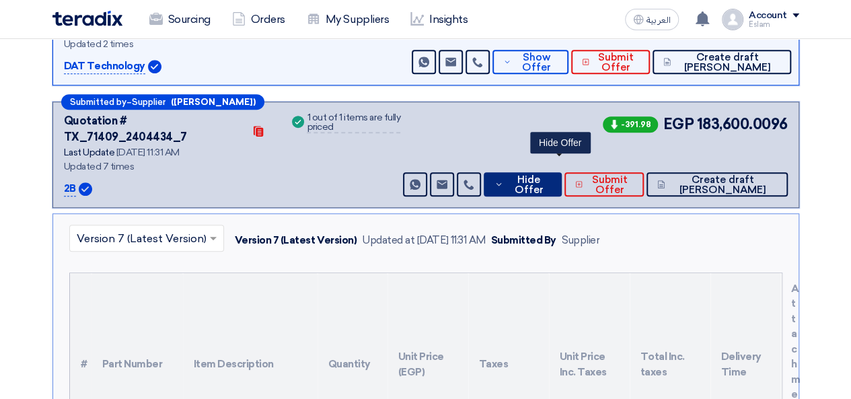
click at [551, 175] on span "Hide Offer" at bounding box center [529, 185] width 44 height 20
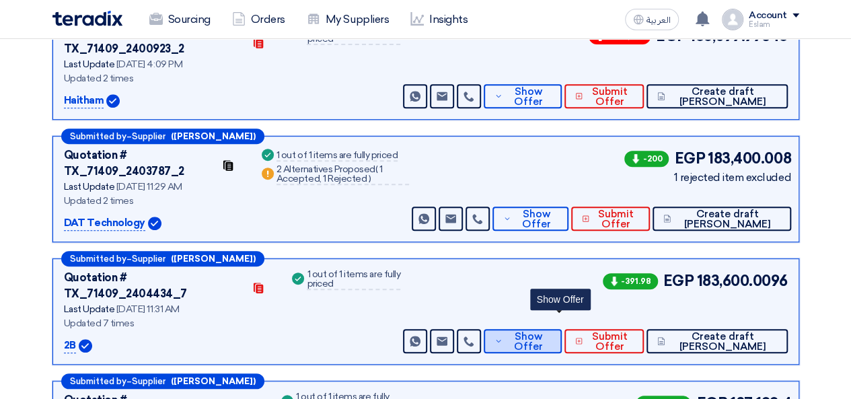
scroll to position [221, 0]
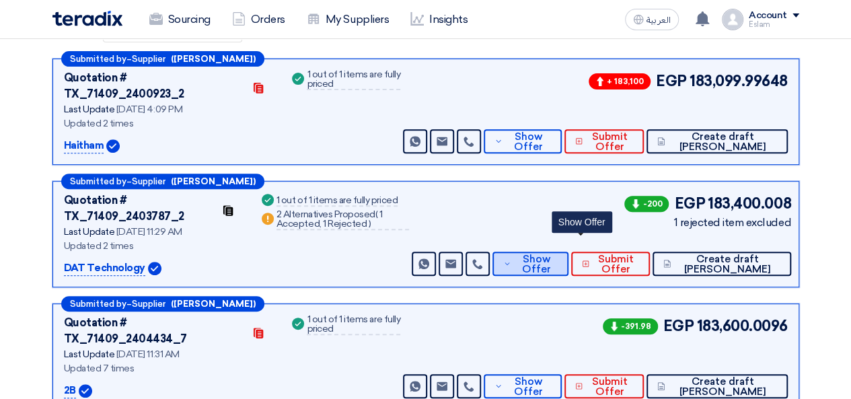
click at [559, 254] on span "Show Offer" at bounding box center [537, 264] width 44 height 20
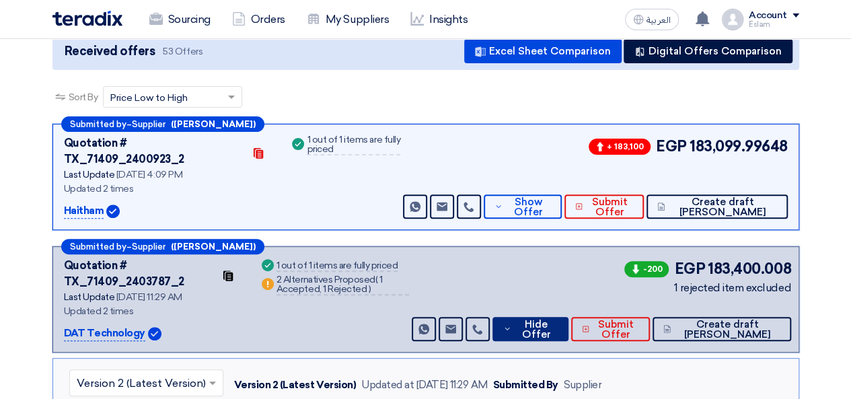
scroll to position [153, 0]
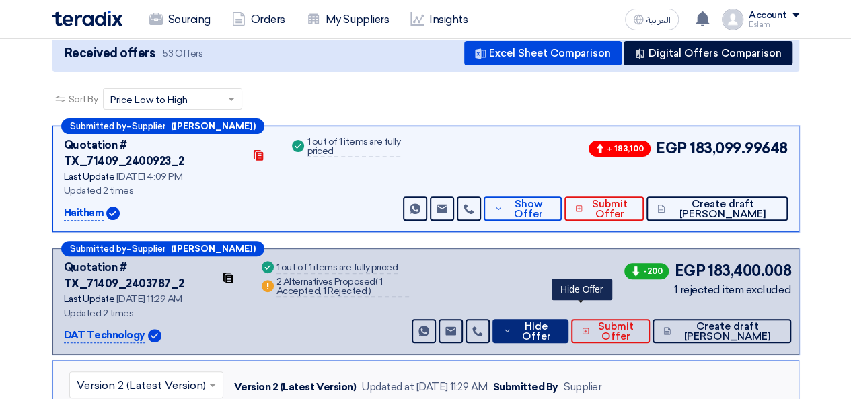
click at [558, 322] on span "Hide Offer" at bounding box center [536, 332] width 43 height 20
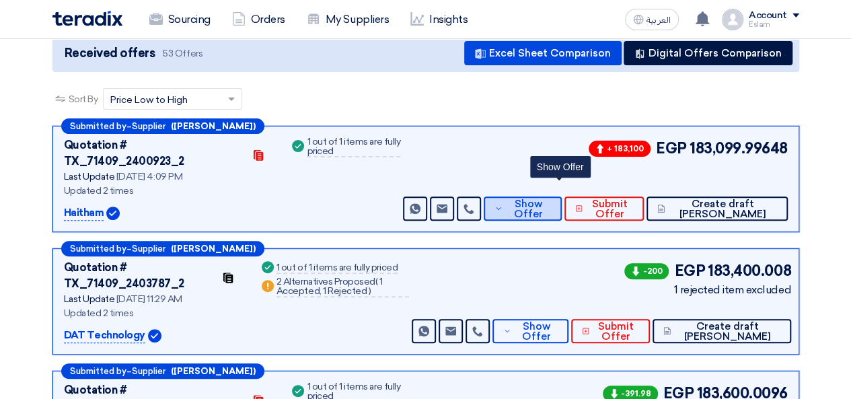
click at [551, 199] on span "Show Offer" at bounding box center [528, 209] width 44 height 20
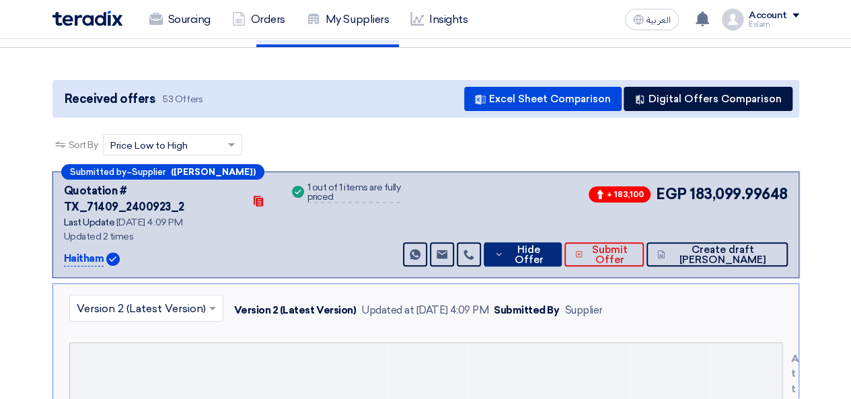
scroll to position [86, 0]
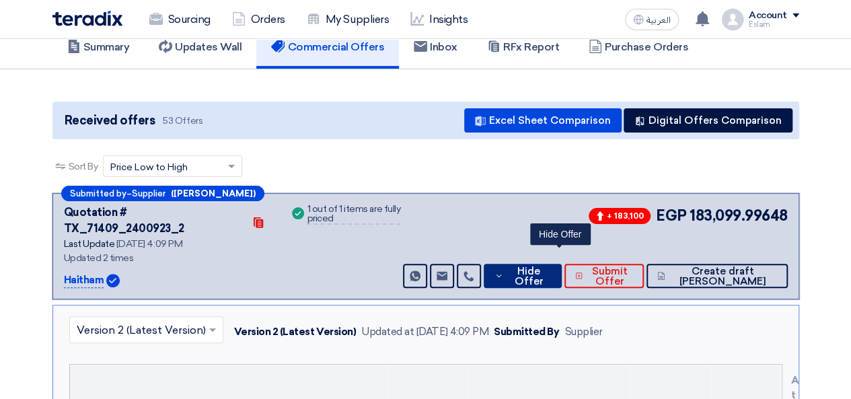
click at [551, 267] on span "Hide Offer" at bounding box center [529, 277] width 44 height 20
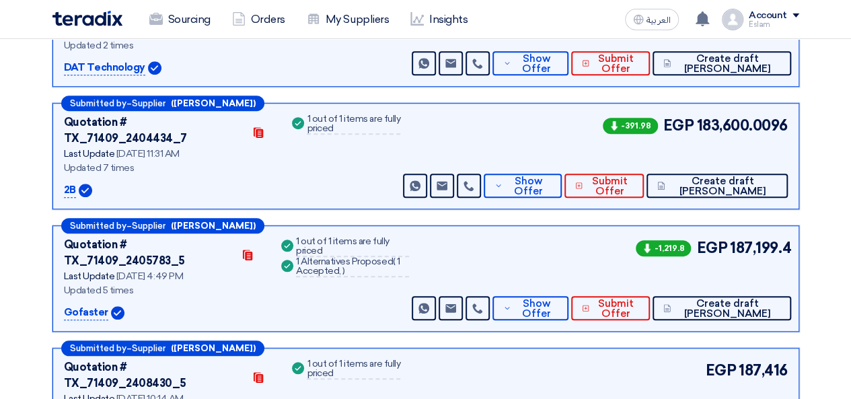
scroll to position [423, 0]
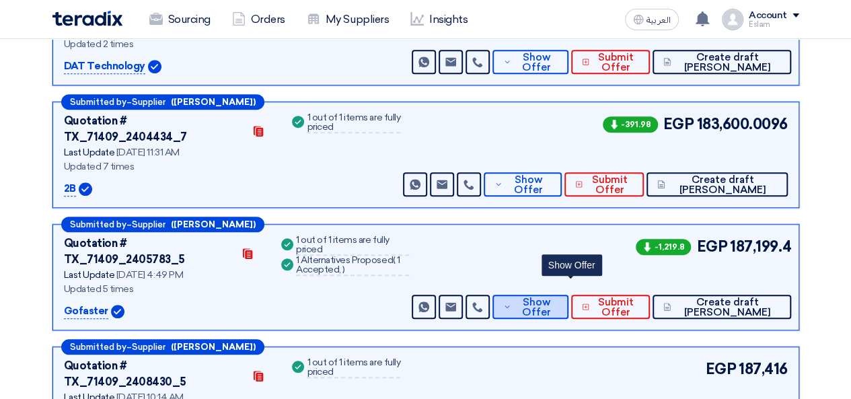
click at [559, 298] on span "Show Offer" at bounding box center [537, 308] width 44 height 20
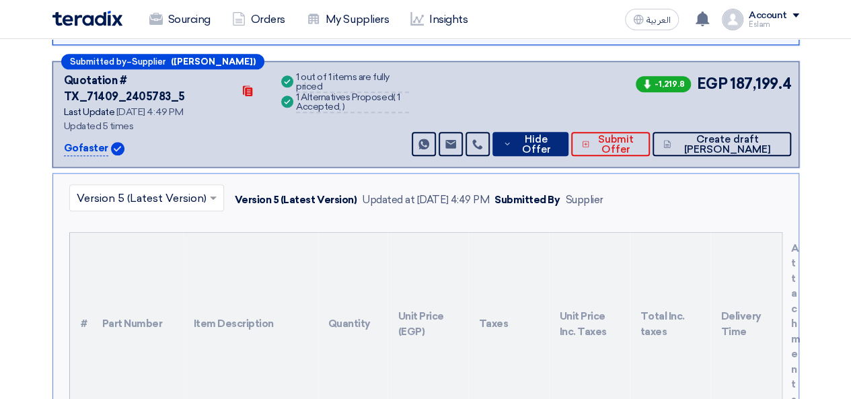
scroll to position [557, 0]
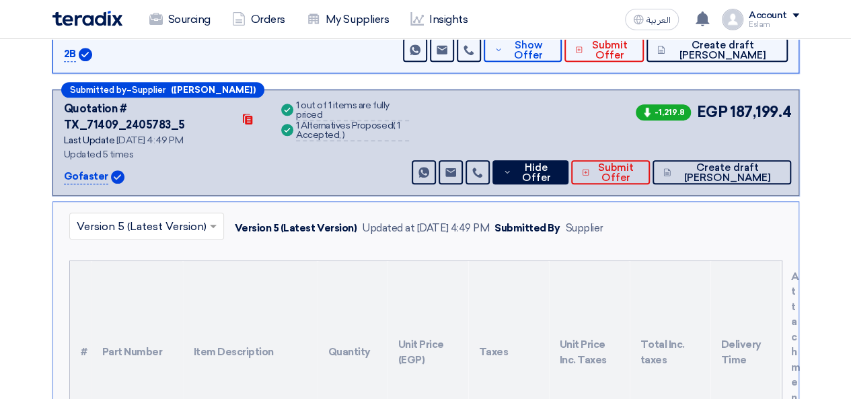
click at [571, 125] on div "Submitted by – Supplier (Esraa Sayed) Quotation # TX_71409_2405783_5 Contacts L…" at bounding box center [426, 143] width 747 height 106
click at [558, 163] on span "Hide Offer" at bounding box center [536, 173] width 43 height 20
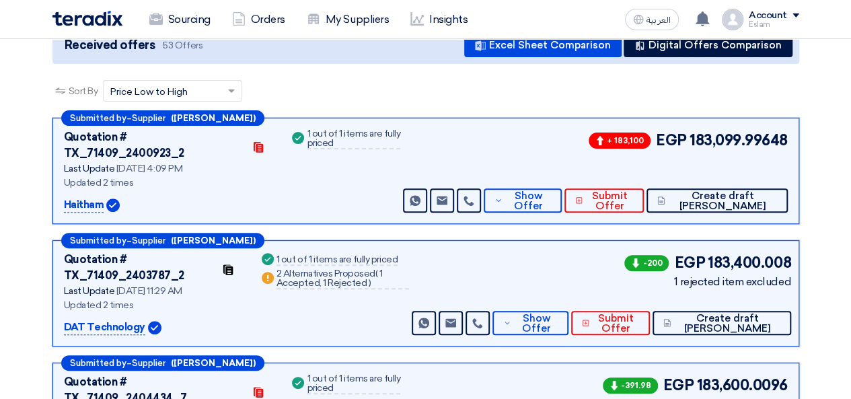
scroll to position [153, 0]
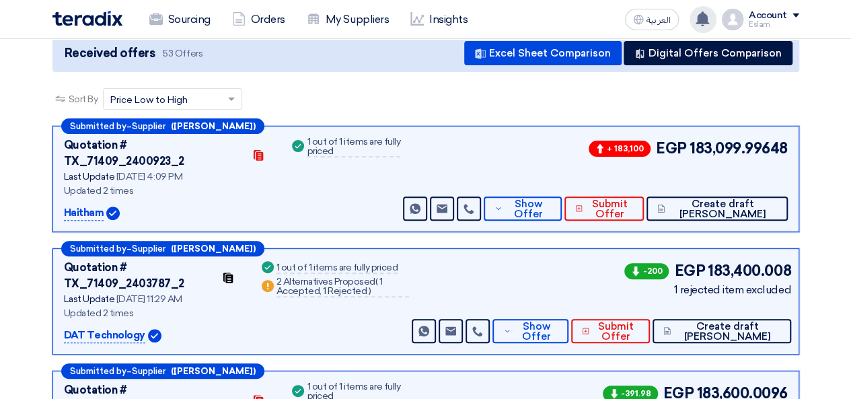
click at [696, 11] on div "You have a new offer for 'Lenovo LOQ 15IRX9 Laptop. ' request with total price …" at bounding box center [703, 19] width 27 height 27
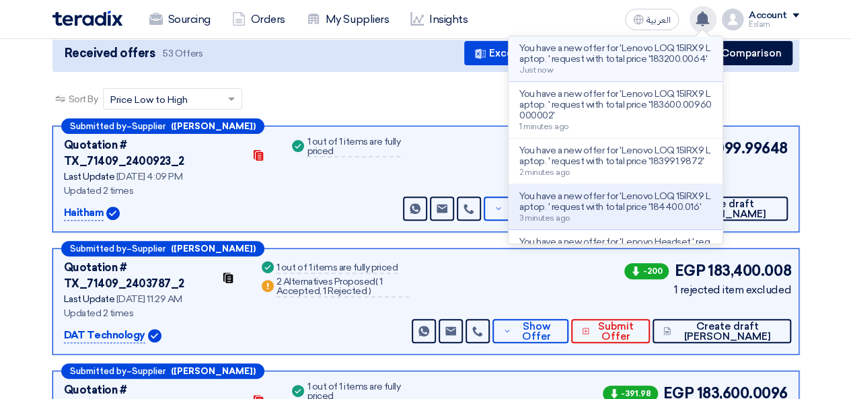
click at [629, 56] on p "You have a new offer for 'Lenovo LOQ 15IRX9 Laptop. ' request with total price …" at bounding box center [616, 54] width 193 height 22
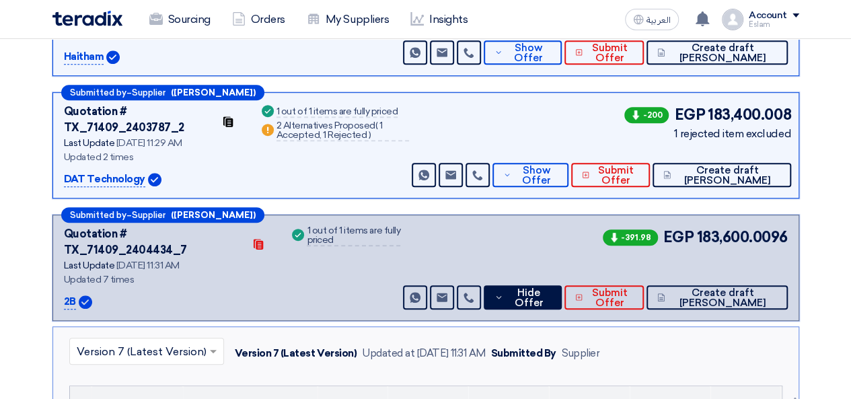
scroll to position [288, 0]
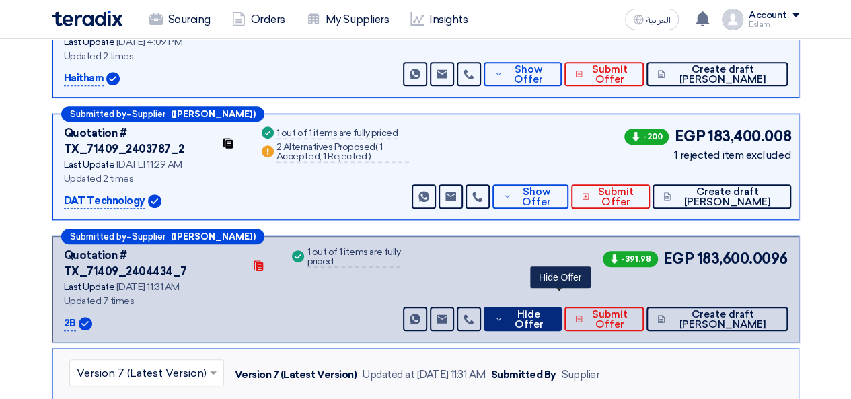
click at [546, 310] on span "Hide Offer" at bounding box center [529, 320] width 44 height 20
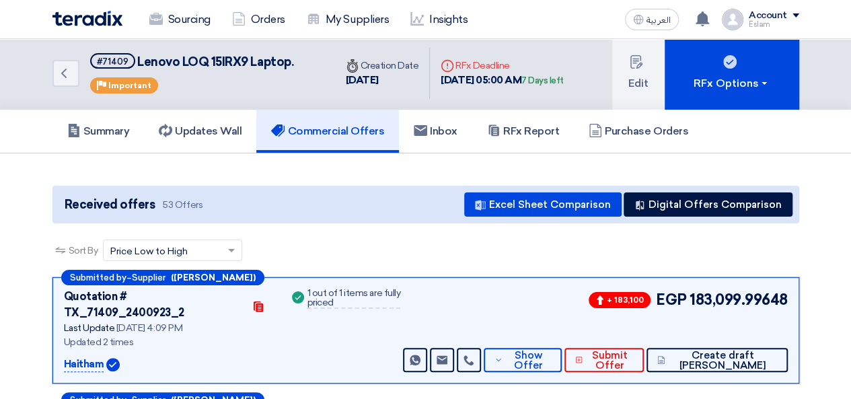
scroll to position [0, 0]
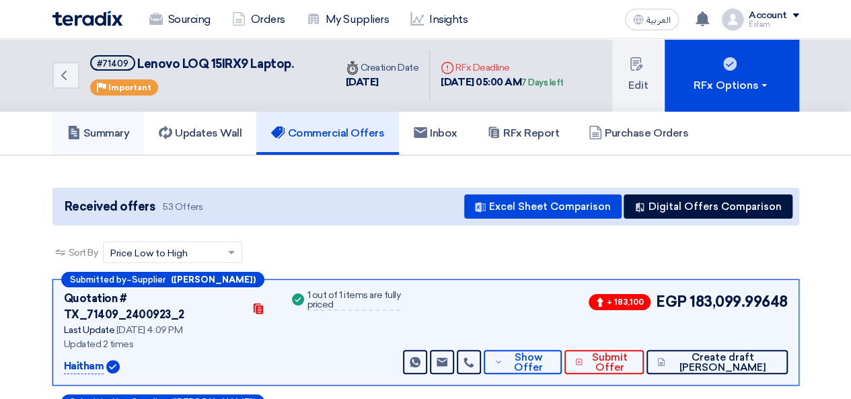
click at [133, 125] on link "Summary" at bounding box center [99, 133] width 92 height 43
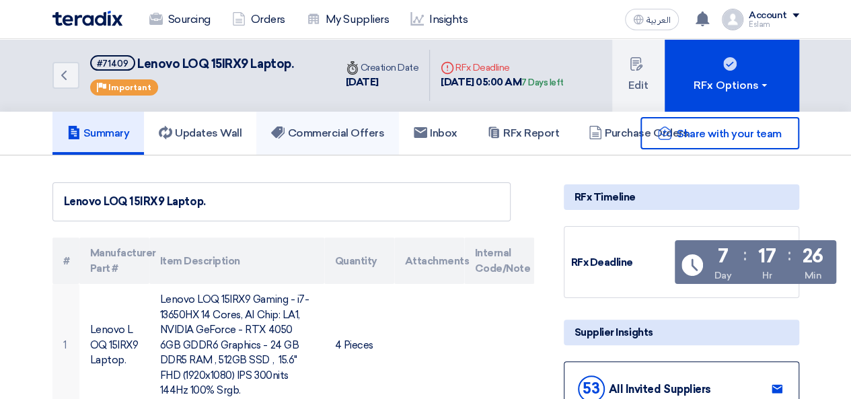
click at [335, 135] on h5 "Commercial Offers" at bounding box center [327, 133] width 113 height 13
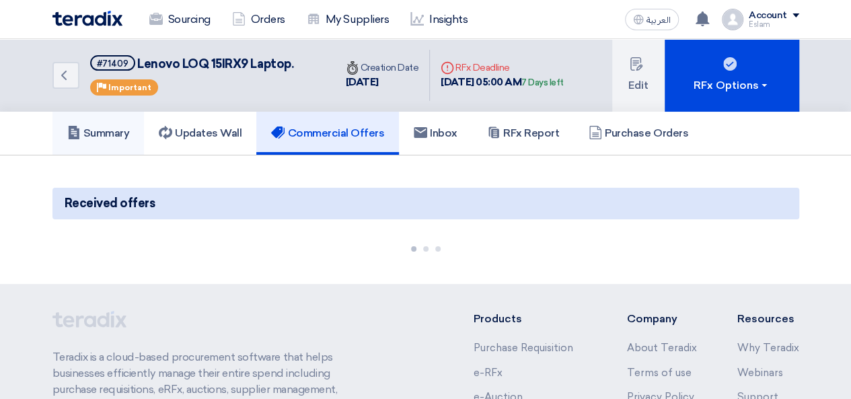
click at [119, 135] on h5 "Summary" at bounding box center [98, 133] width 63 height 13
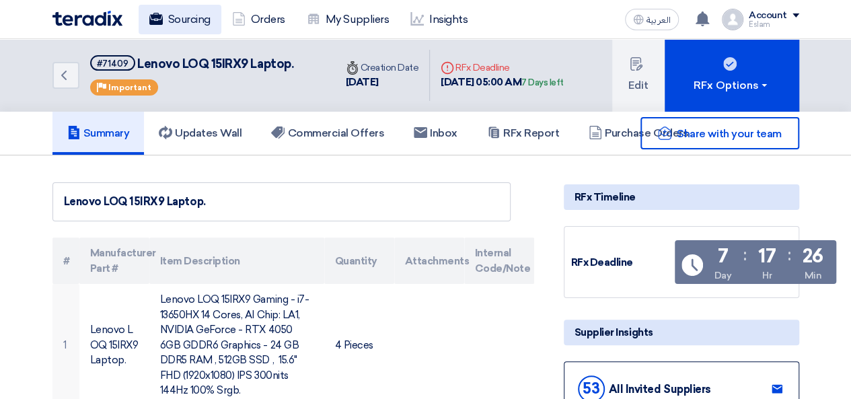
click at [202, 18] on link "Sourcing" at bounding box center [180, 20] width 83 height 30
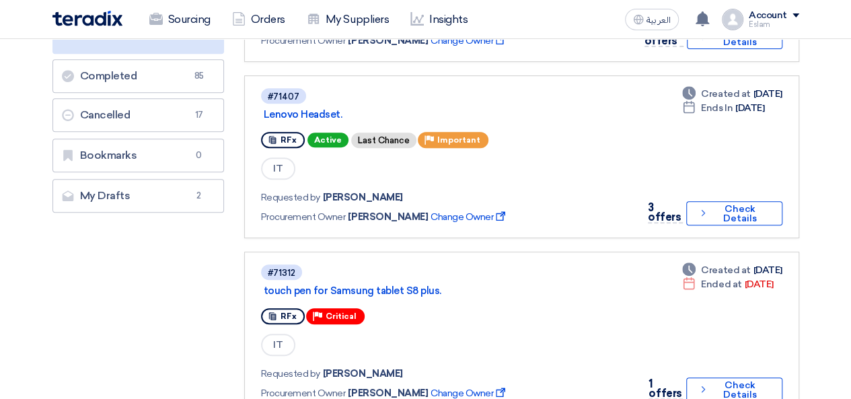
scroll to position [404, 0]
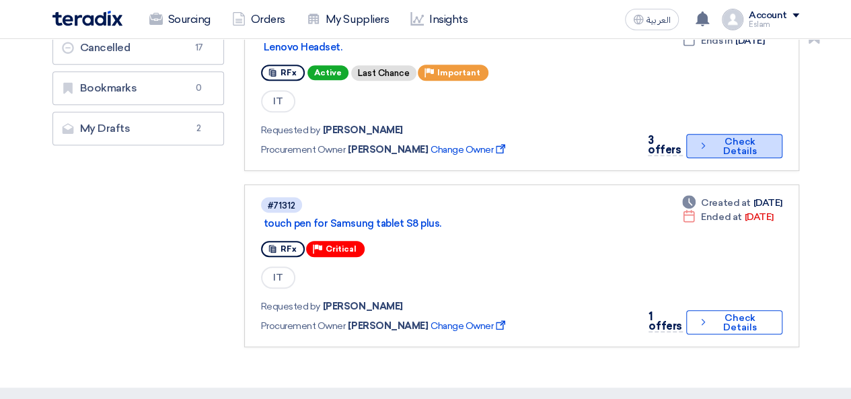
click at [728, 154] on button "Check details Check Details" at bounding box center [735, 146] width 96 height 24
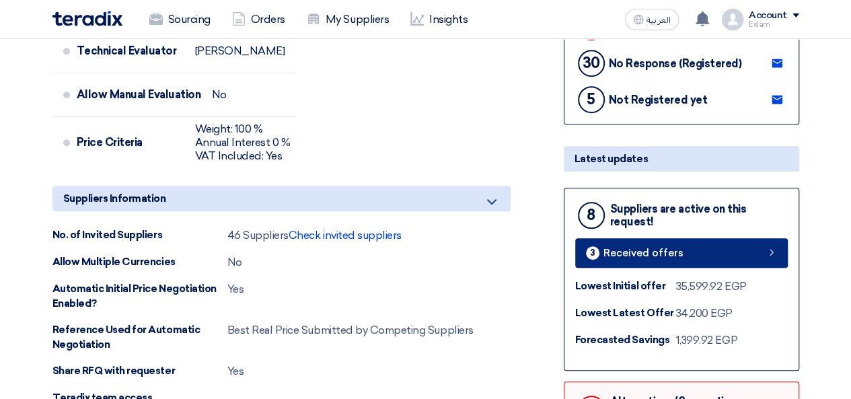
click at [660, 252] on span "Received offers" at bounding box center [644, 253] width 80 height 10
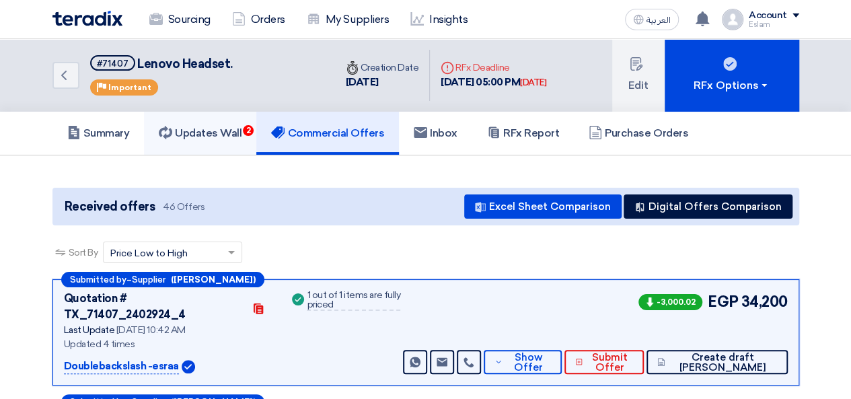
click at [215, 125] on link "Updates Wall 2" at bounding box center [200, 133] width 112 height 43
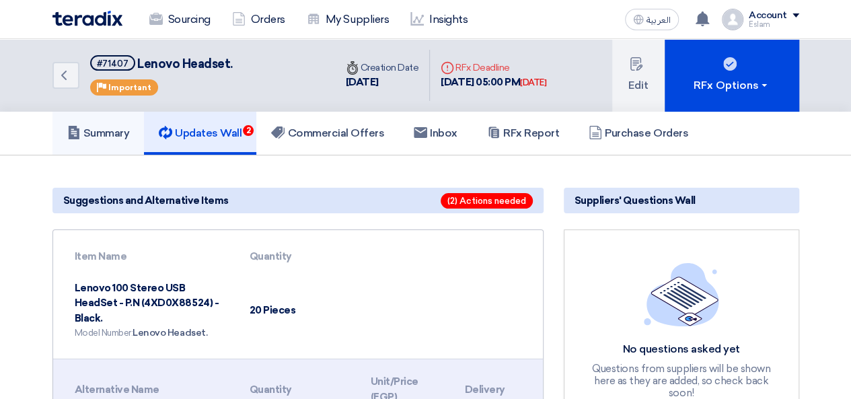
click at [107, 139] on link "Summary" at bounding box center [99, 133] width 92 height 43
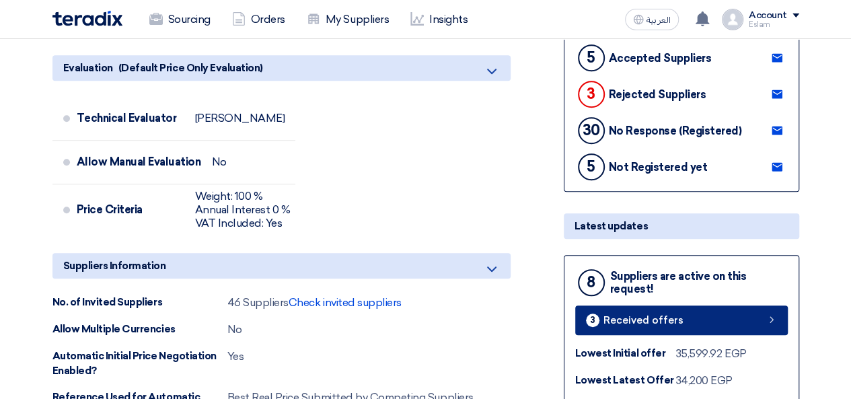
click at [695, 309] on link "3 Received offers" at bounding box center [682, 321] width 213 height 30
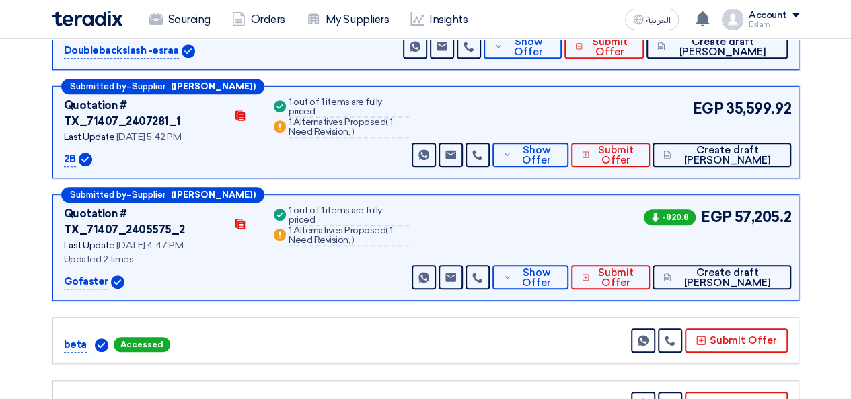
scroll to position [342, 0]
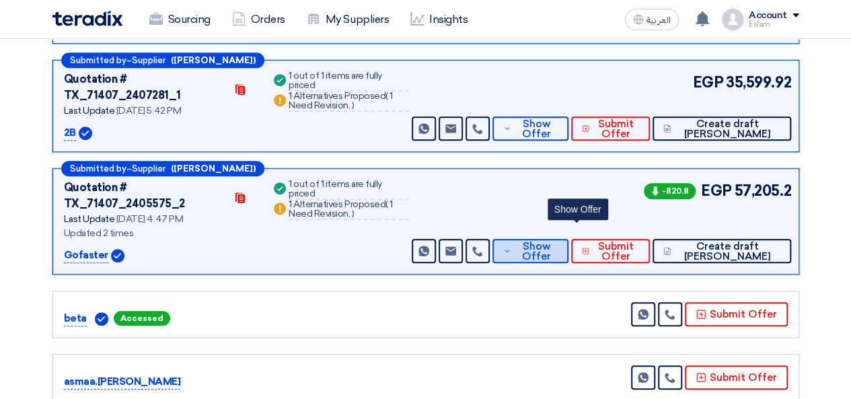
click at [559, 242] on span "Show Offer" at bounding box center [537, 252] width 44 height 20
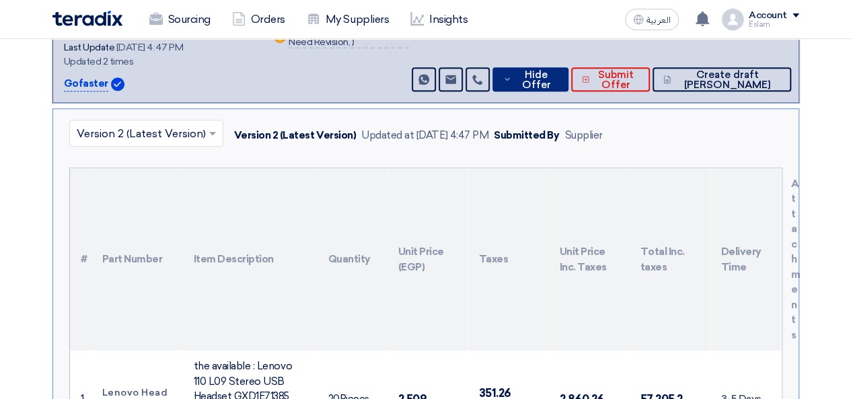
scroll to position [678, 0]
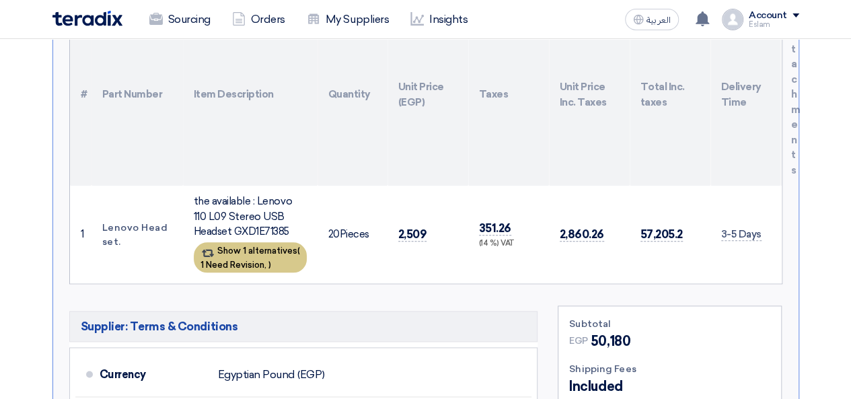
click at [287, 242] on div "Show 1 alternatives ( 1 Need Revision, )" at bounding box center [250, 257] width 113 height 30
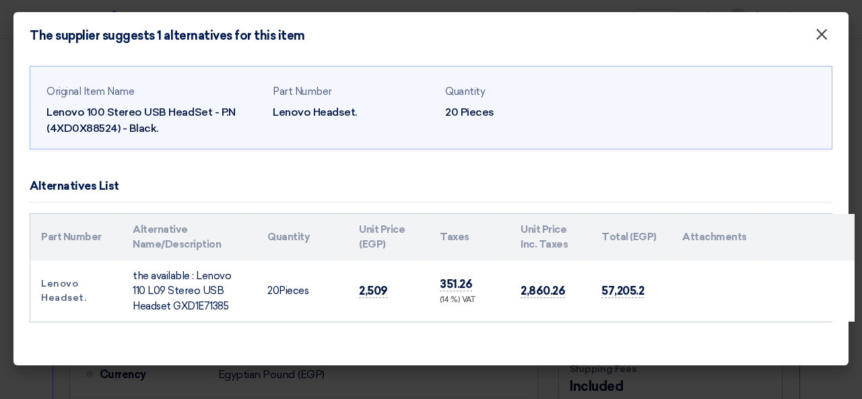
click at [821, 40] on span "×" at bounding box center [820, 37] width 13 height 27
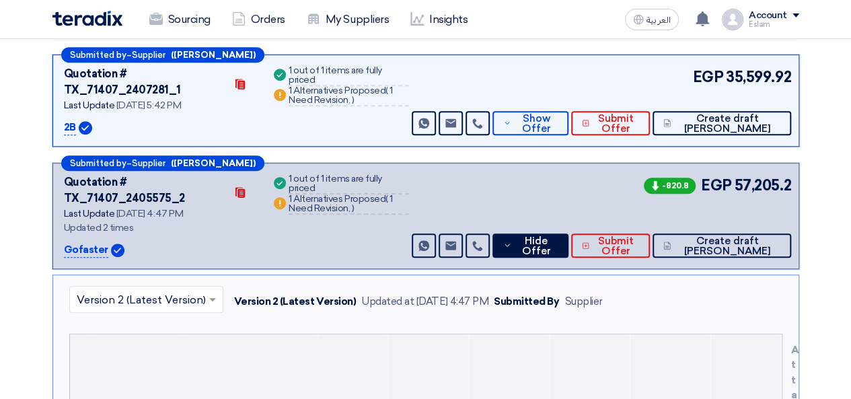
scroll to position [342, 0]
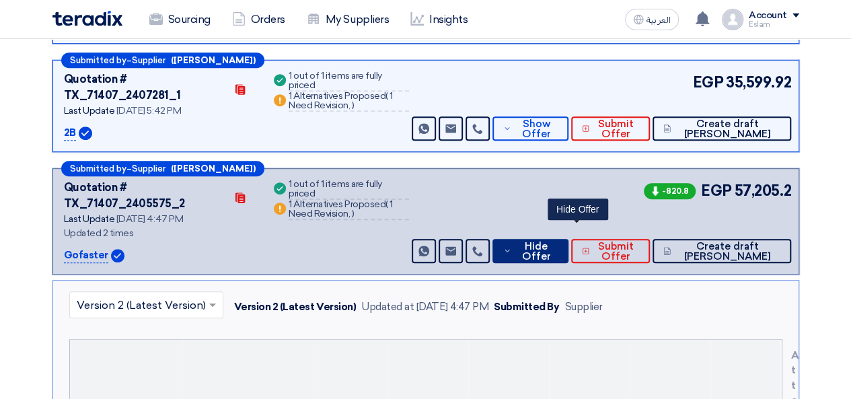
click at [558, 242] on span "Hide Offer" at bounding box center [536, 252] width 43 height 20
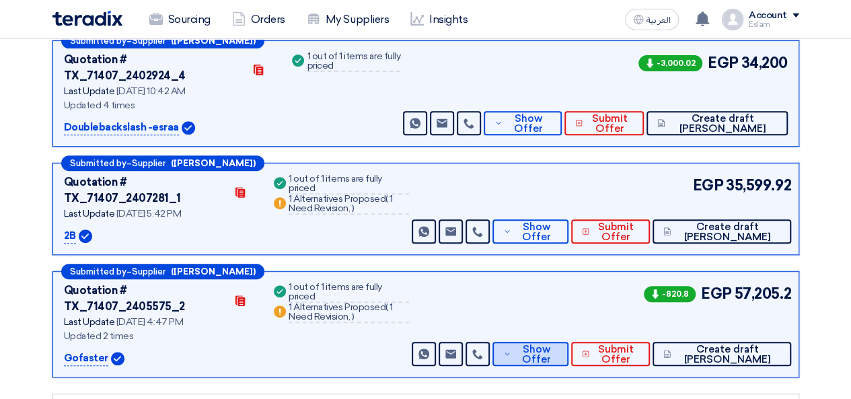
scroll to position [207, 0]
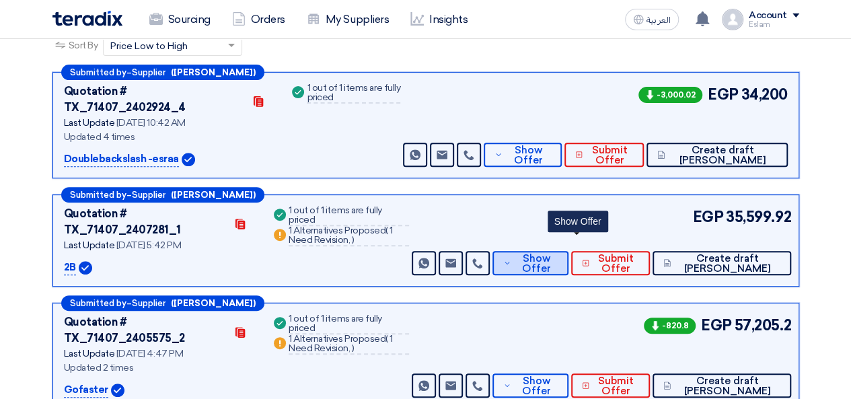
click at [559, 254] on span "Show Offer" at bounding box center [537, 264] width 44 height 20
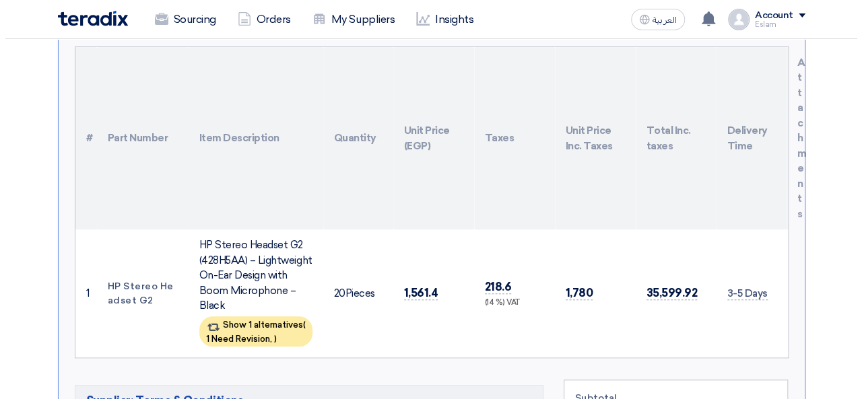
scroll to position [544, 0]
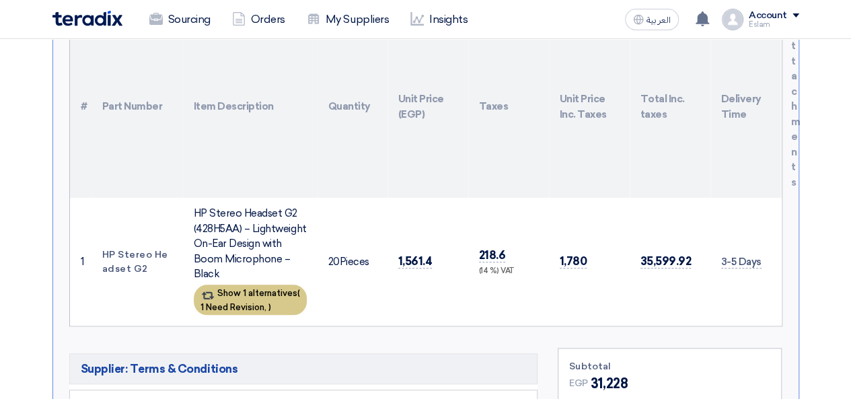
click at [270, 285] on div "Show 1 alternatives ( 1 Need Revision, )" at bounding box center [250, 300] width 113 height 30
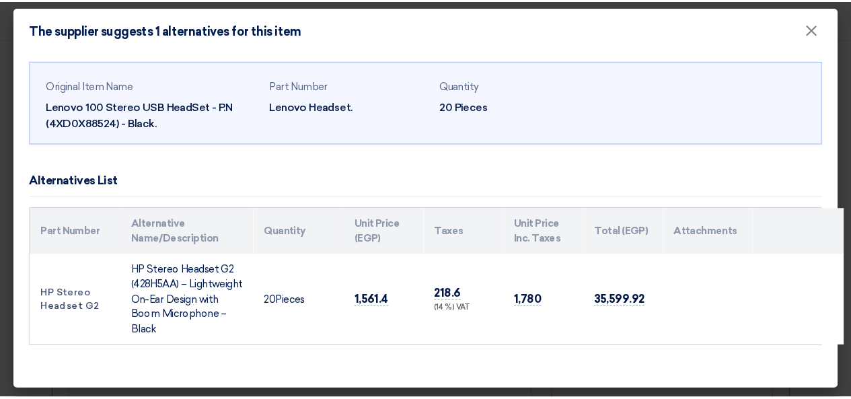
scroll to position [7, 0]
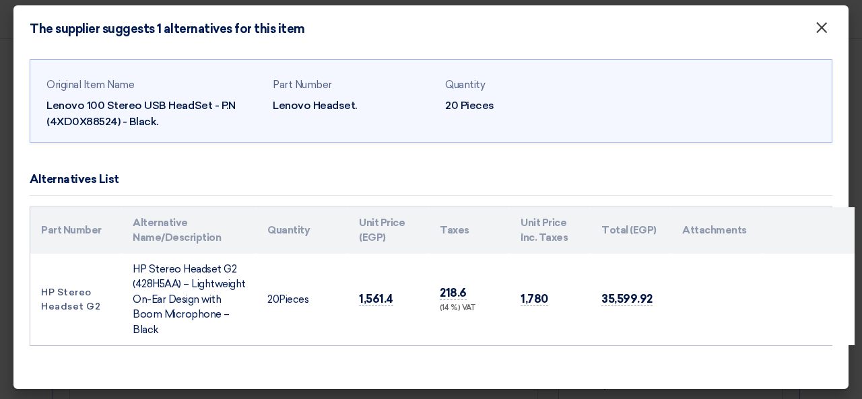
click at [816, 32] on span "×" at bounding box center [820, 31] width 13 height 27
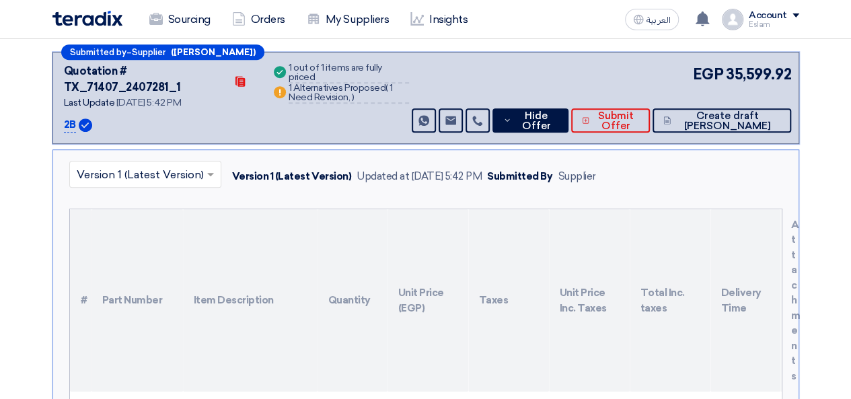
scroll to position [275, 0]
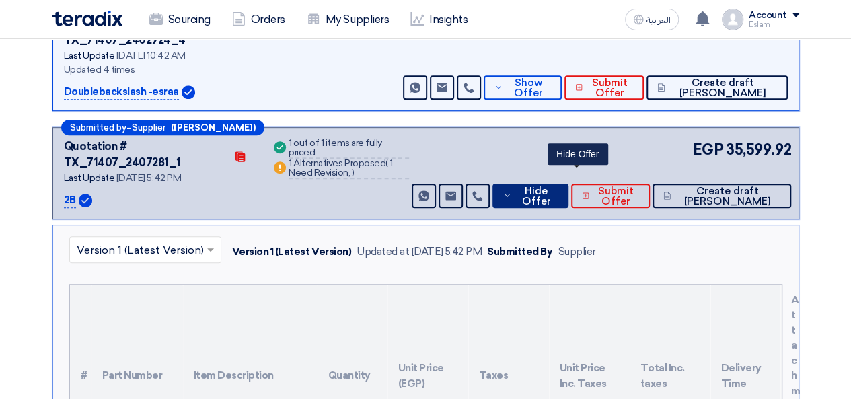
click at [558, 186] on span "Hide Offer" at bounding box center [536, 196] width 43 height 20
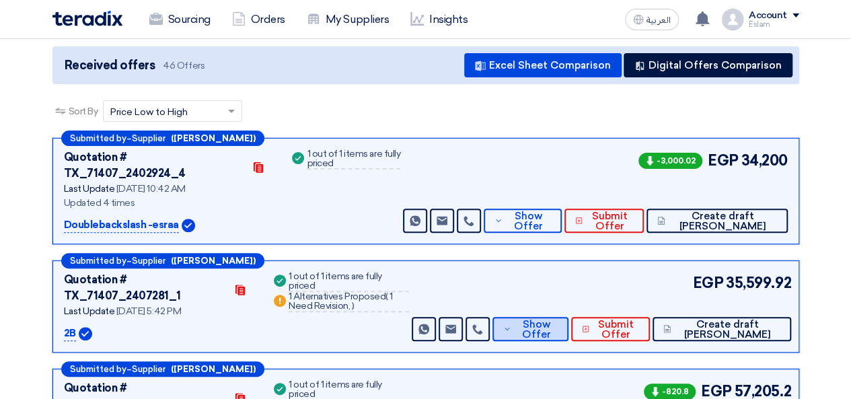
scroll to position [140, 0]
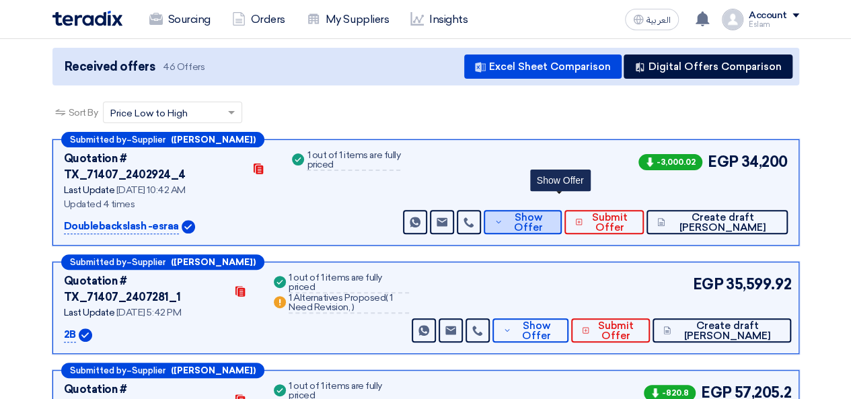
click at [551, 213] on span "Show Offer" at bounding box center [528, 223] width 44 height 20
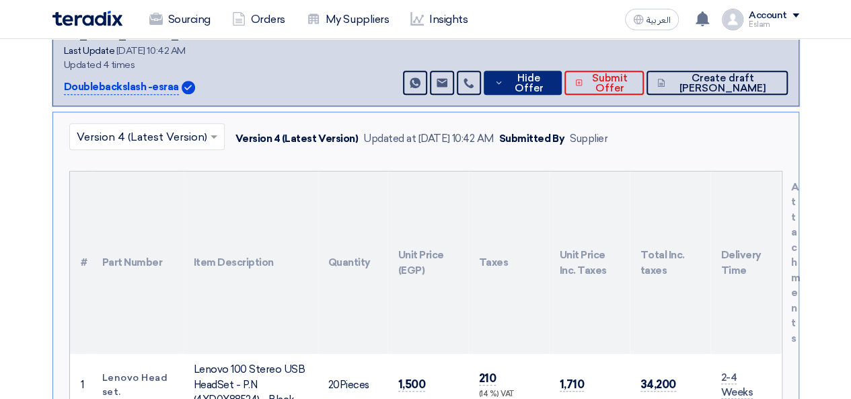
scroll to position [207, 0]
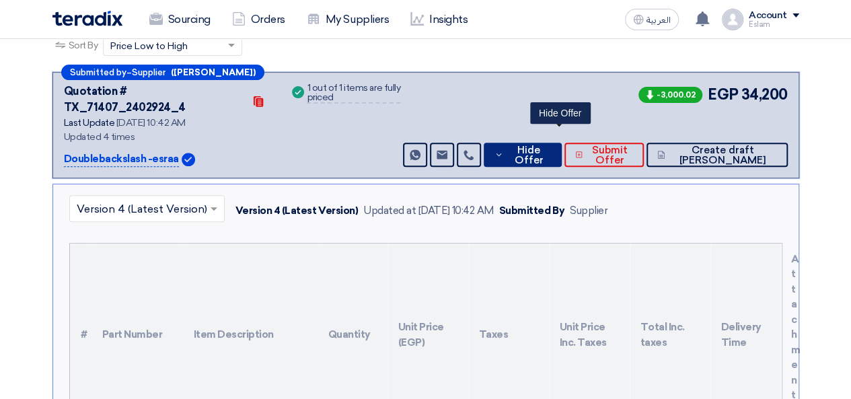
click at [561, 143] on button "Hide Offer" at bounding box center [522, 155] width 77 height 24
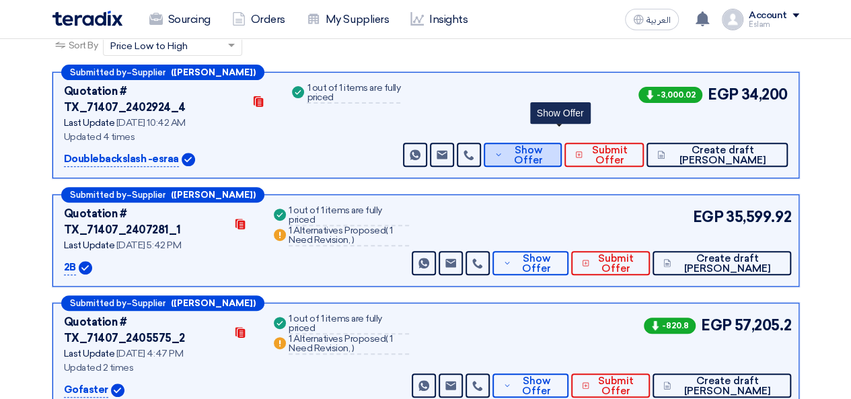
click at [551, 145] on span "Show Offer" at bounding box center [528, 155] width 44 height 20
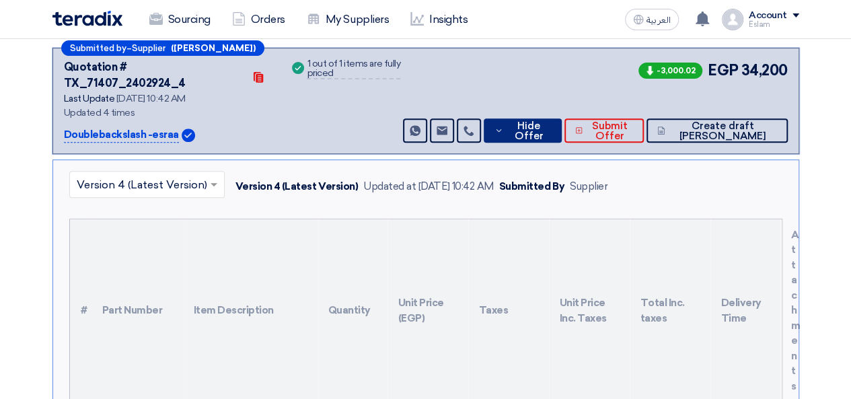
scroll to position [140, 0]
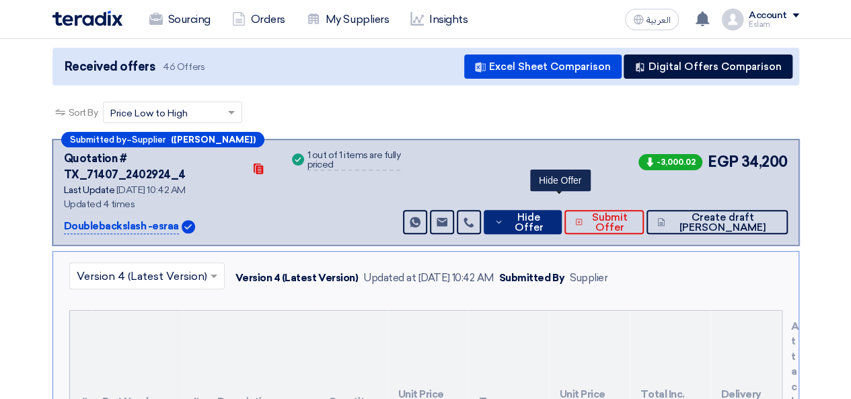
click at [551, 213] on span "Hide Offer" at bounding box center [529, 223] width 44 height 20
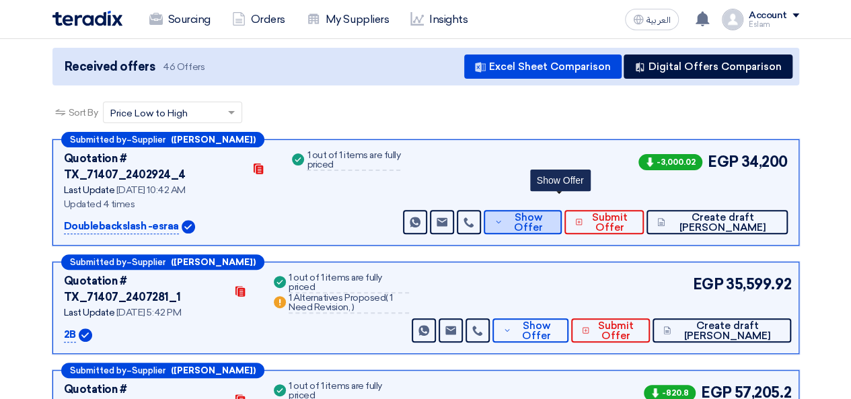
click at [551, 213] on span "Show Offer" at bounding box center [528, 223] width 44 height 20
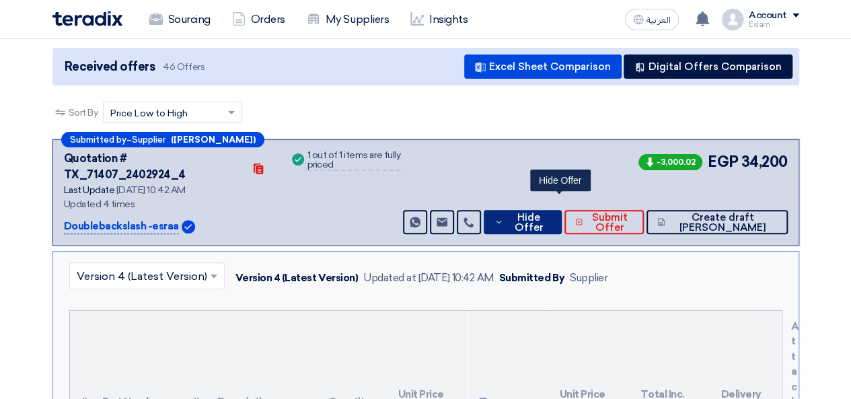
click at [551, 213] on span "Hide Offer" at bounding box center [529, 223] width 44 height 20
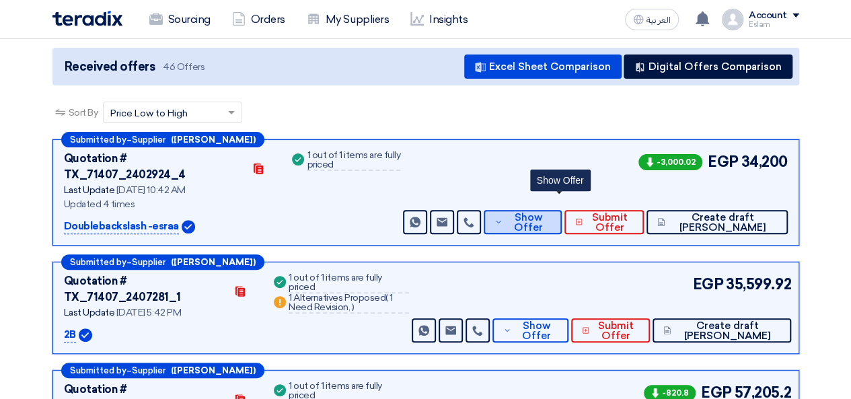
click at [551, 213] on span "Show Offer" at bounding box center [528, 223] width 44 height 20
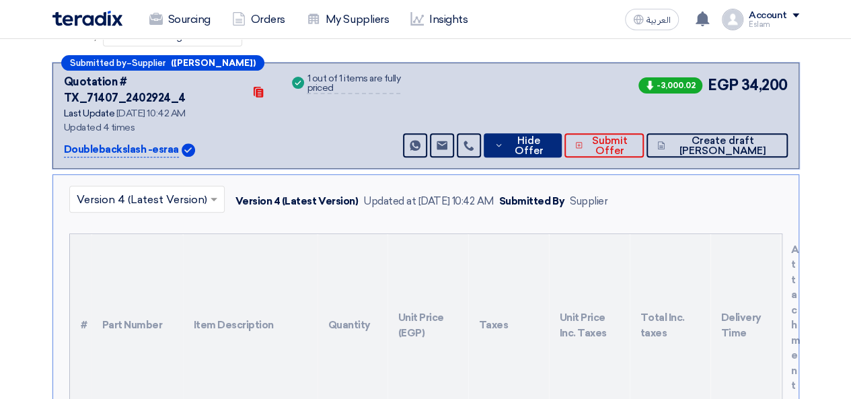
scroll to position [207, 0]
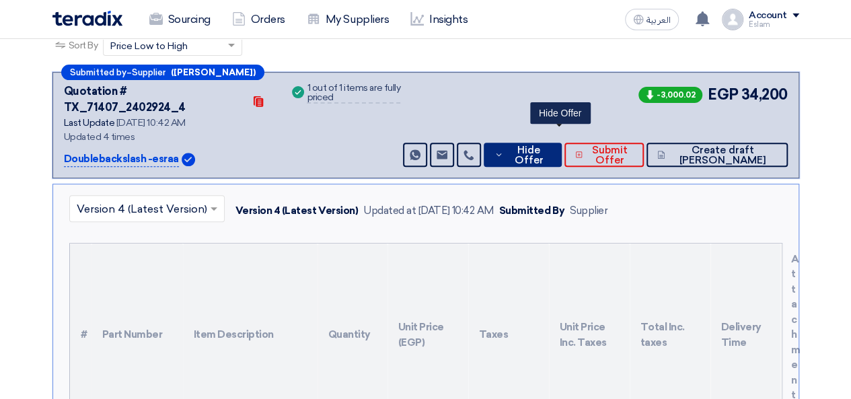
click at [551, 145] on span "Hide Offer" at bounding box center [529, 155] width 44 height 20
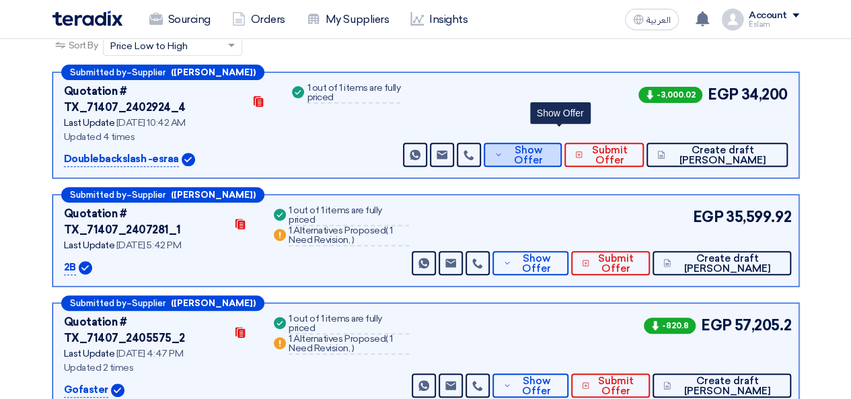
click at [546, 145] on span "Show Offer" at bounding box center [528, 155] width 44 height 20
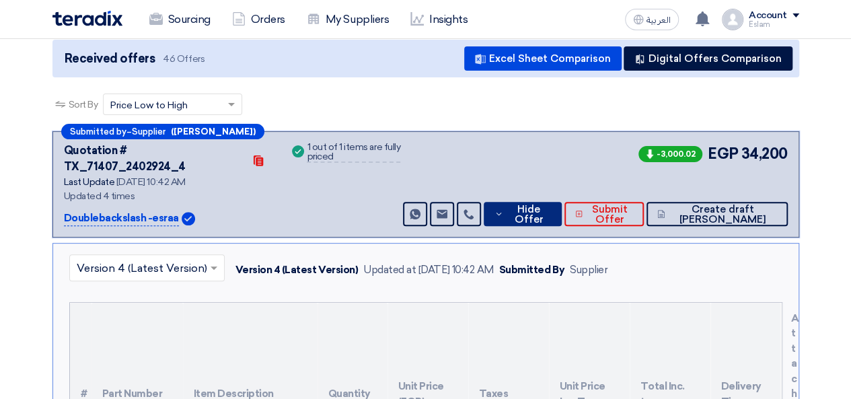
scroll to position [140, 0]
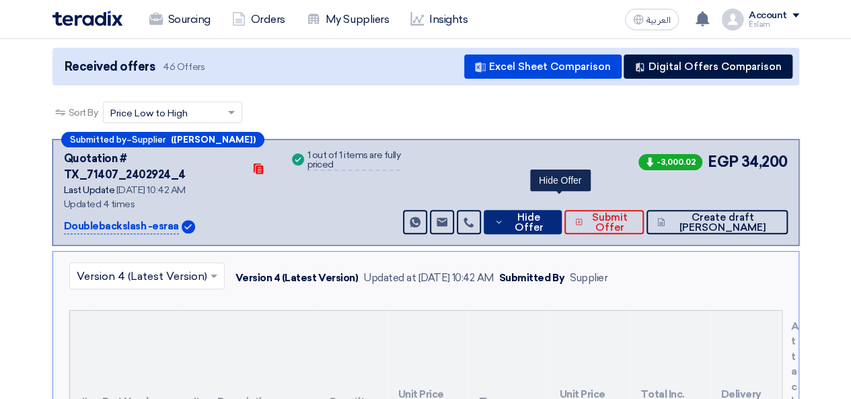
click at [551, 213] on span "Hide Offer" at bounding box center [529, 223] width 44 height 20
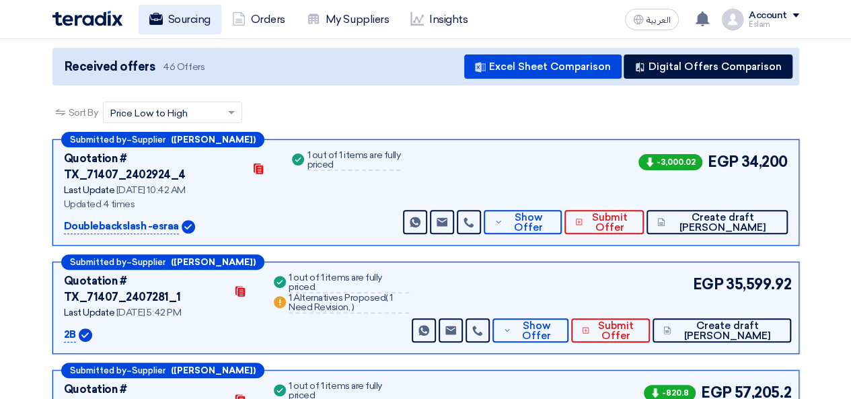
click at [191, 25] on link "Sourcing" at bounding box center [180, 20] width 83 height 30
